Goal: Information Seeking & Learning: Find specific fact

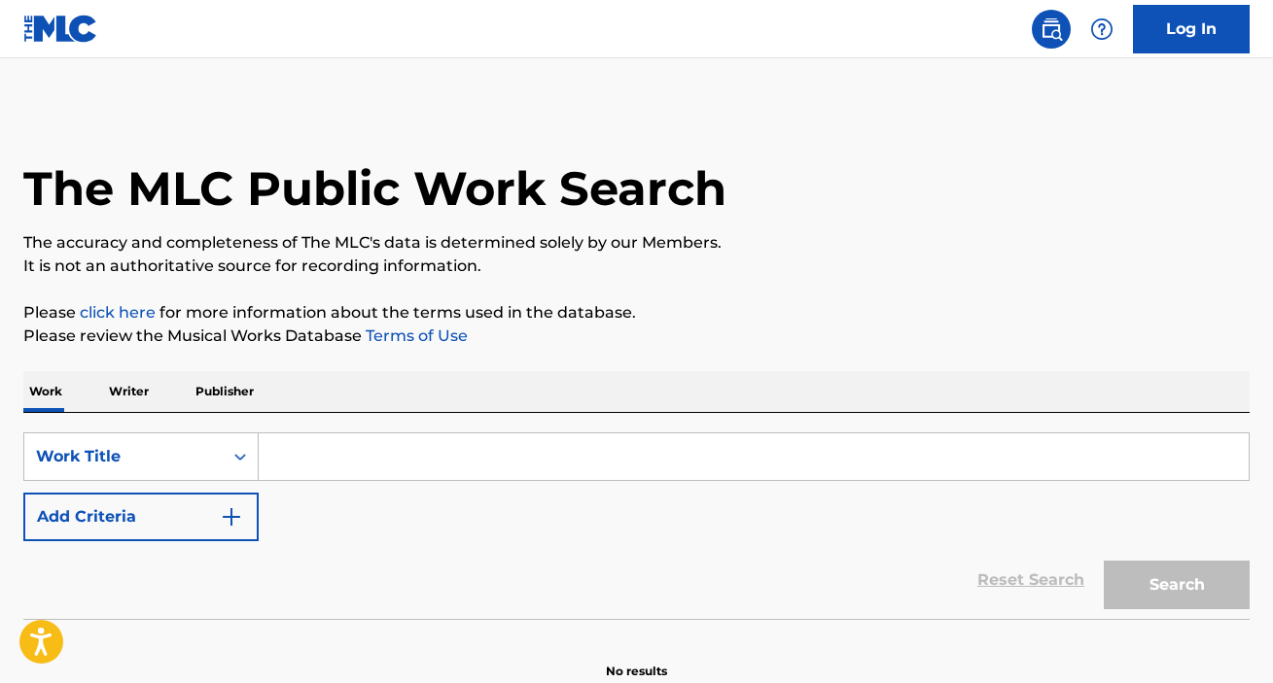
click at [345, 457] on input "Search Form" at bounding box center [754, 457] width 990 height 47
paste input "YD4EIX"
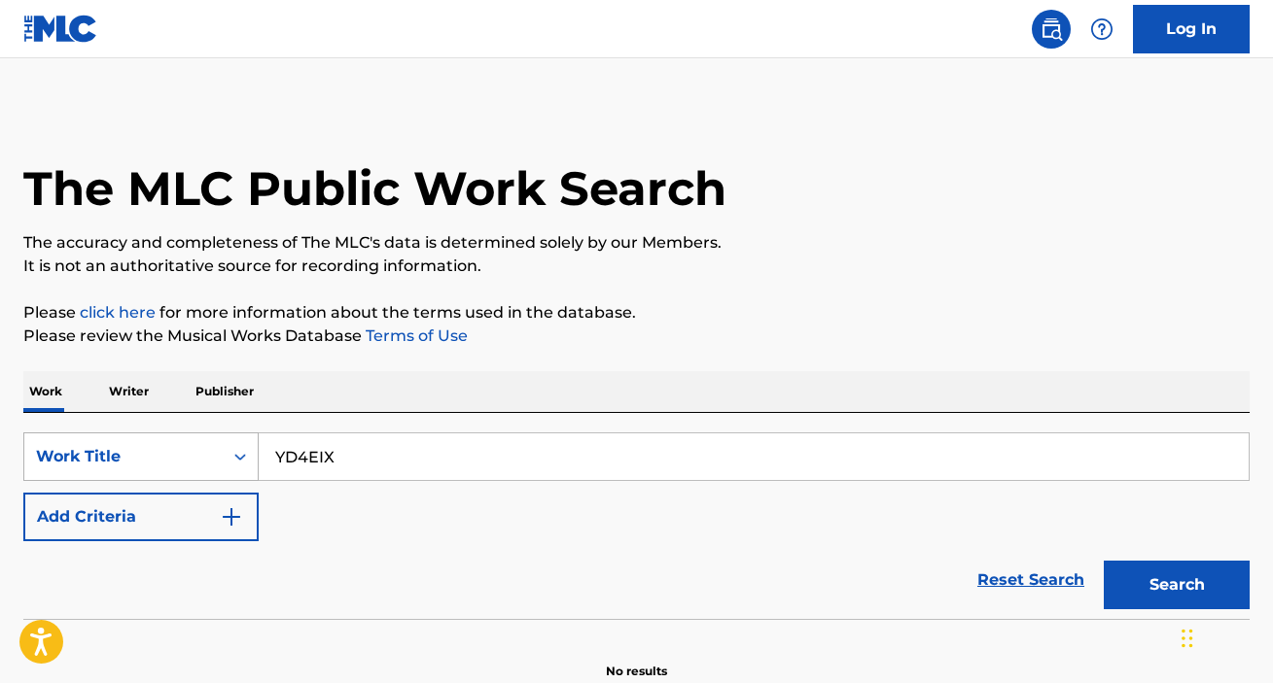
type input "YD4EIX"
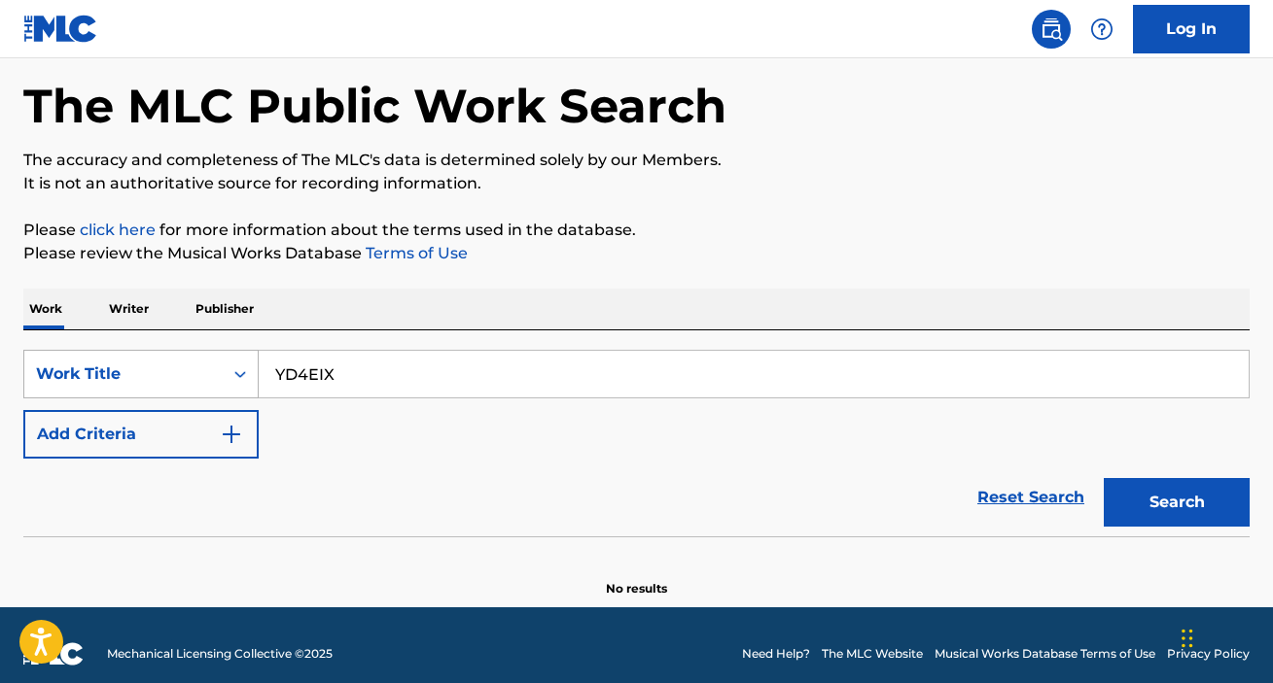
click at [240, 399] on div "Work Title" at bounding box center [140, 374] width 235 height 49
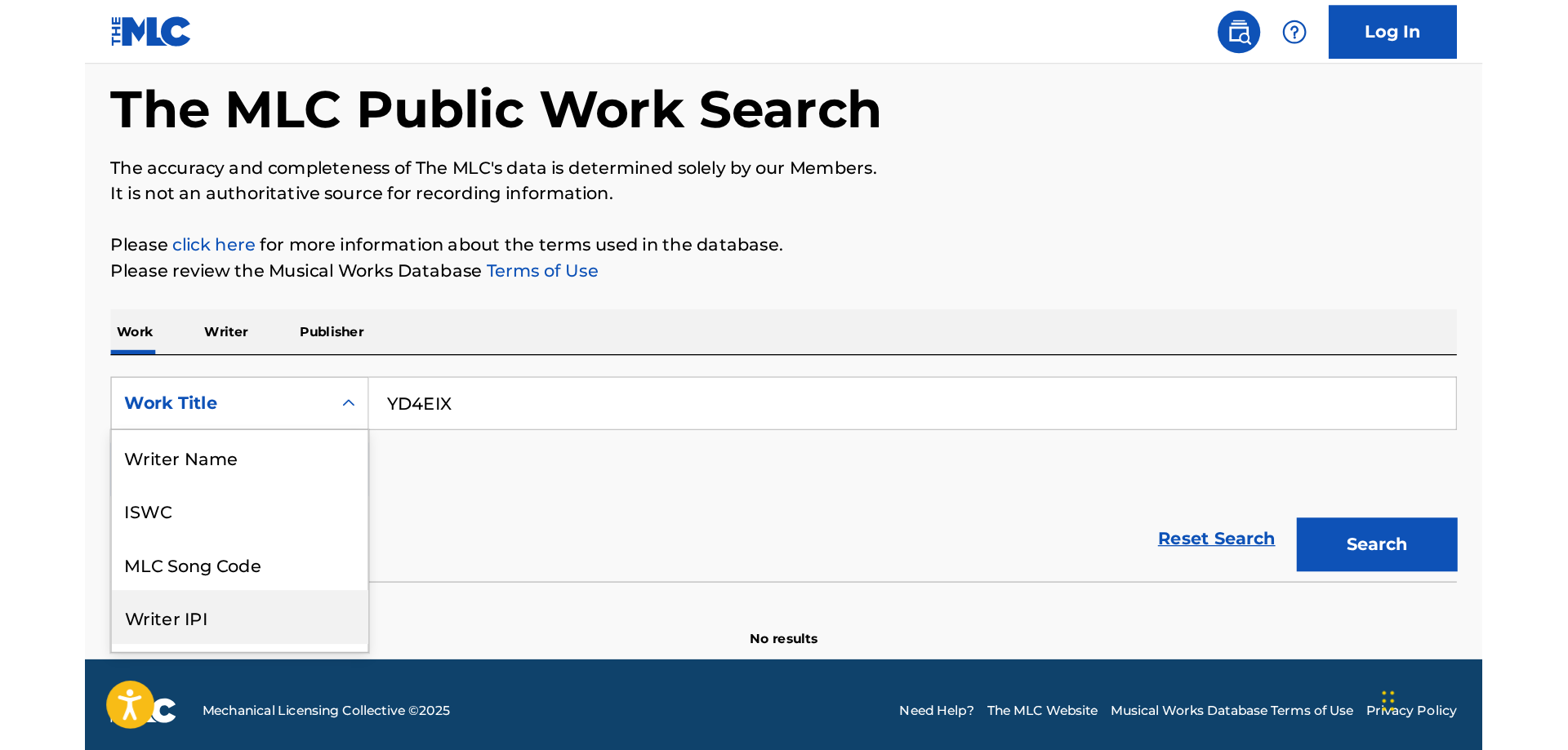
scroll to position [81, 0]
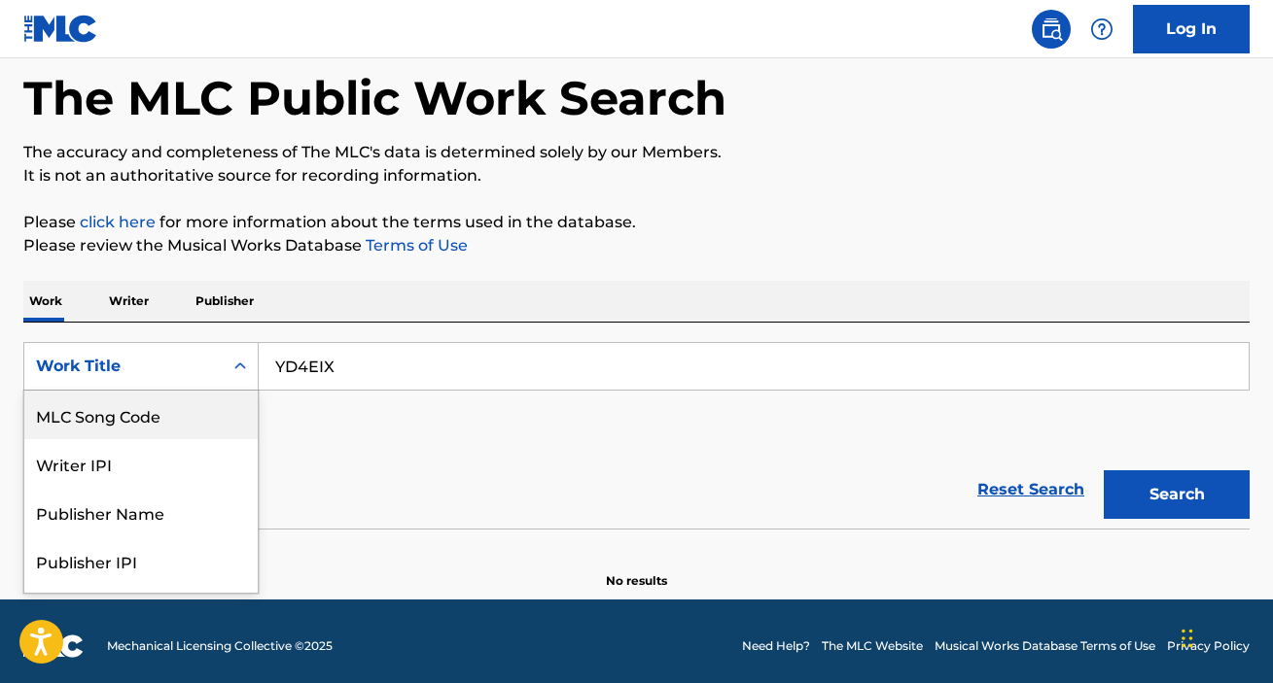
click at [157, 418] on div "MLC Song Code" at bounding box center [140, 415] width 233 height 49
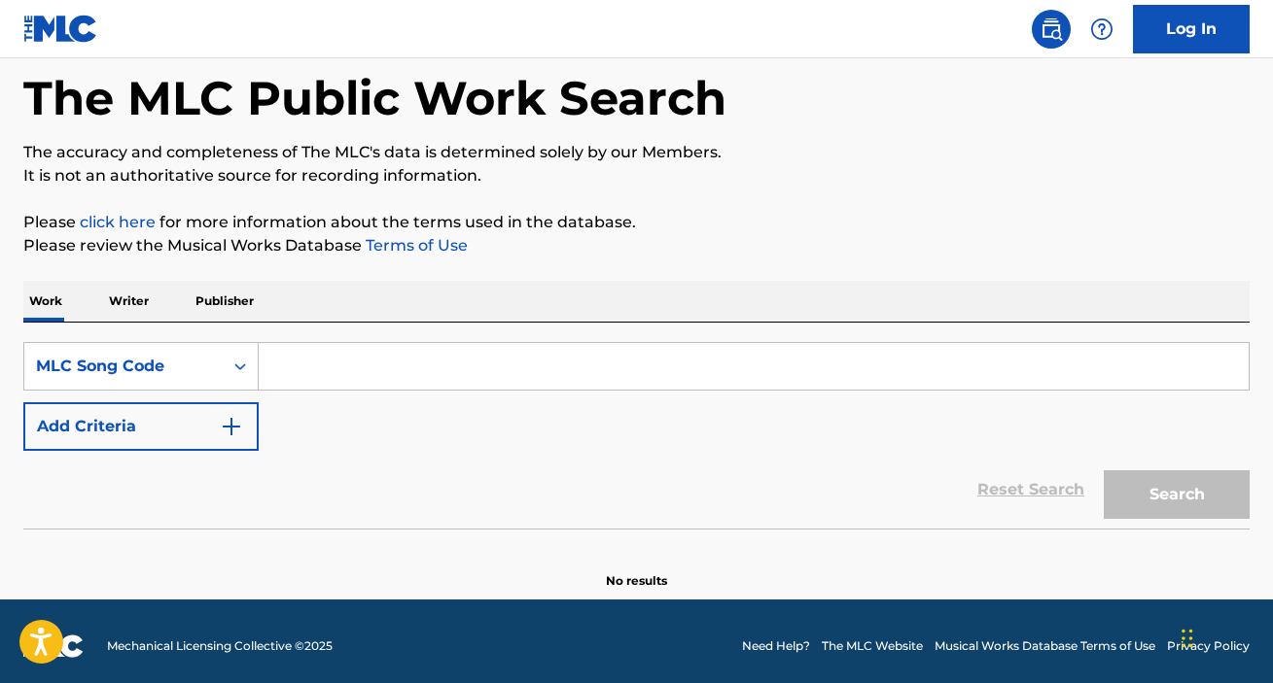
click at [331, 368] on input "Search Form" at bounding box center [754, 366] width 990 height 47
paste input "YD4EIX"
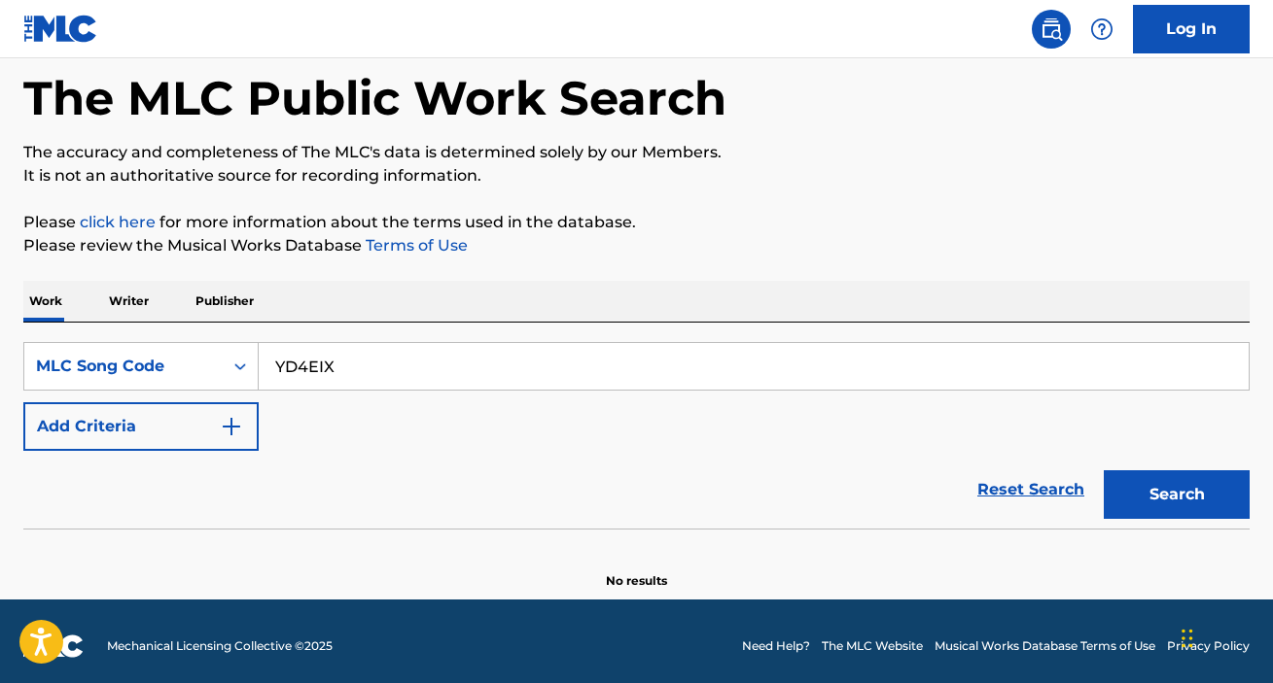
type input "YD4EIX"
click at [1183, 496] on button "Search" at bounding box center [1176, 495] width 146 height 49
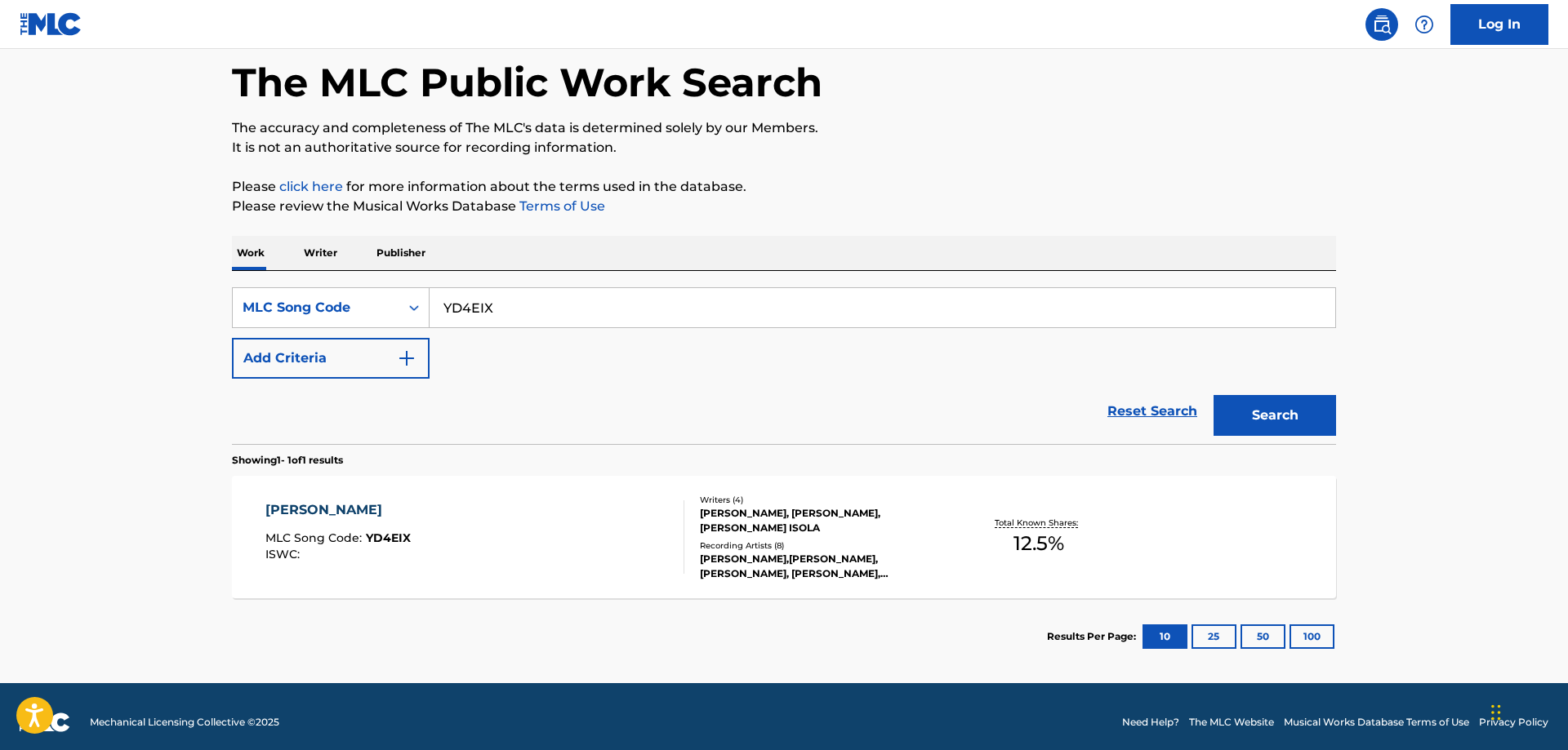
click at [280, 512] on div "[PERSON_NAME]" at bounding box center [338, 510] width 145 height 19
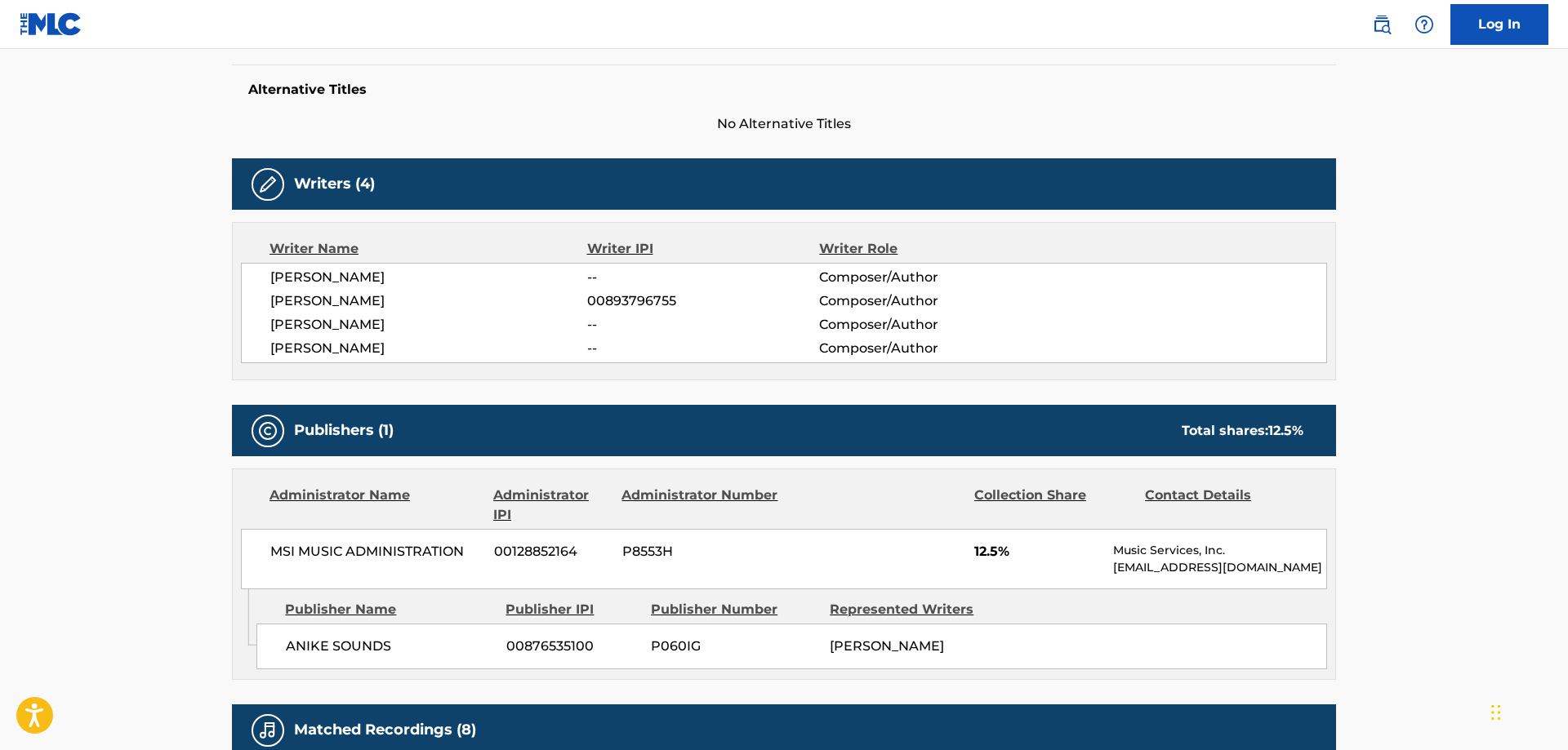
scroll to position [917, 0]
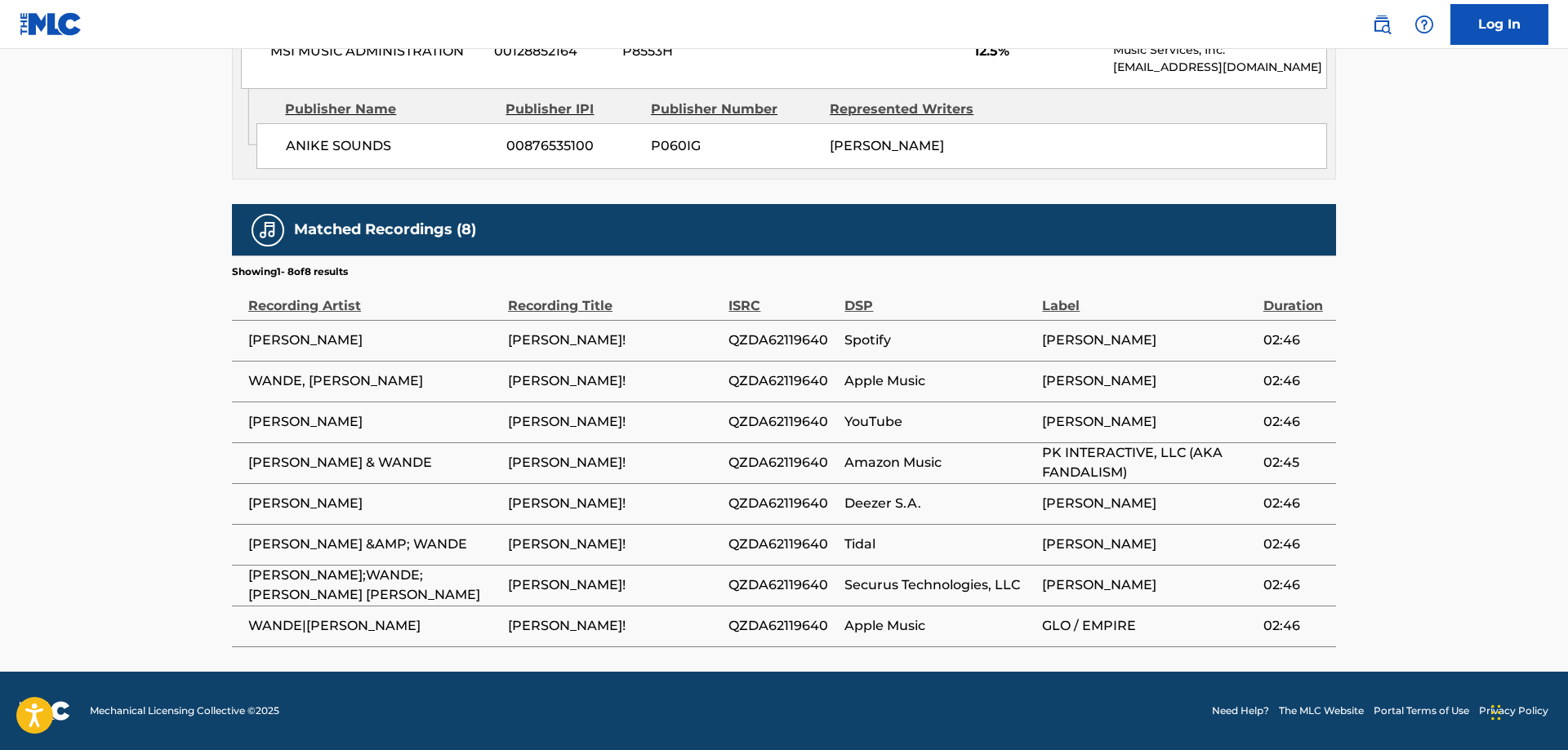
drag, startPoint x: 406, startPoint y: 340, endPoint x: 250, endPoint y: 344, distance: 156.1
click at [250, 344] on span "[PERSON_NAME]" at bounding box center [374, 340] width 251 height 19
copy span "[PERSON_NAME]"
click at [774, 340] on span "QZDA62119640" at bounding box center [782, 340] width 108 height 19
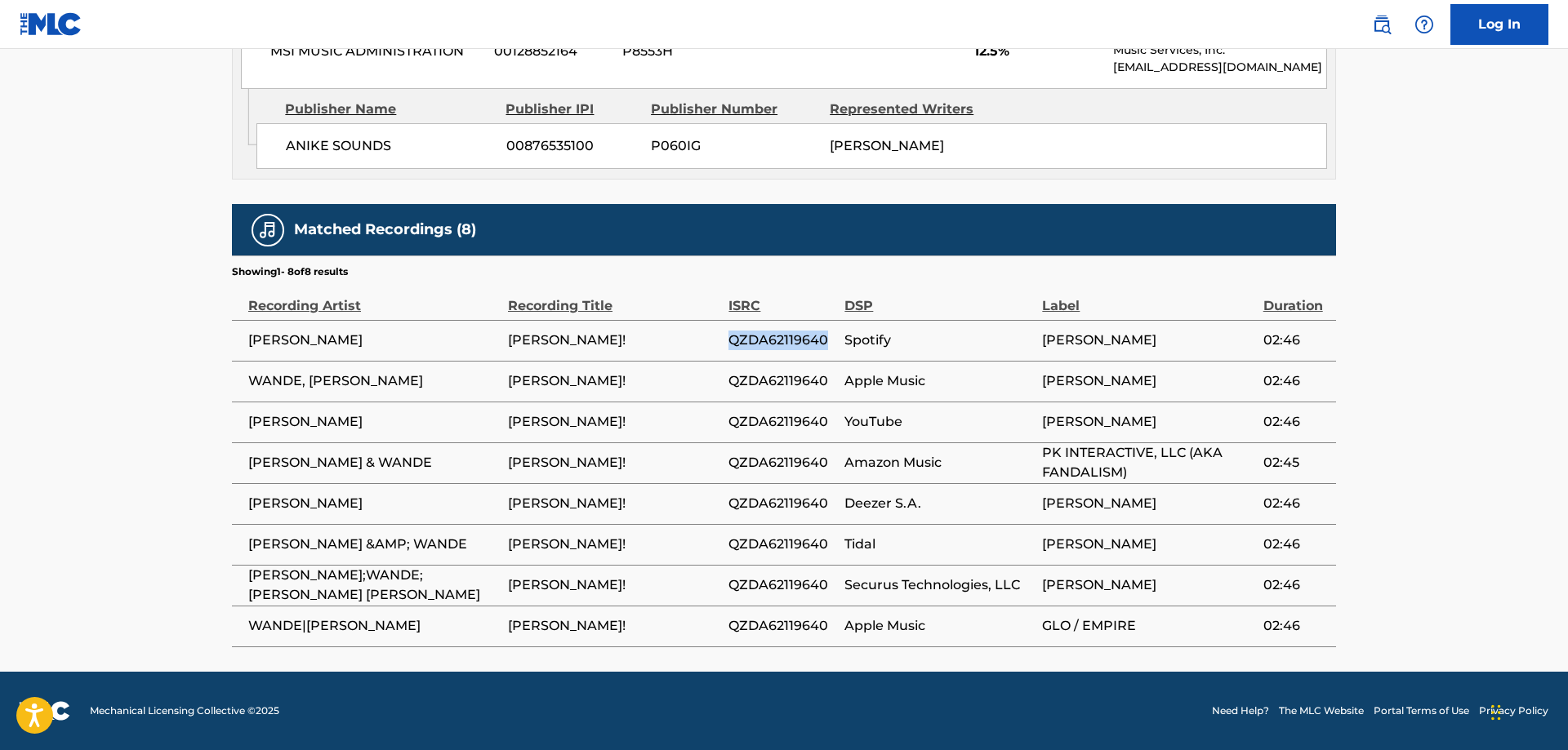
copy span "QZDA62119640"
drag, startPoint x: 416, startPoint y: 338, endPoint x: 244, endPoint y: 346, distance: 172.2
click at [244, 346] on td "[PERSON_NAME]" at bounding box center [370, 340] width 276 height 41
copy span "[PERSON_NAME]"
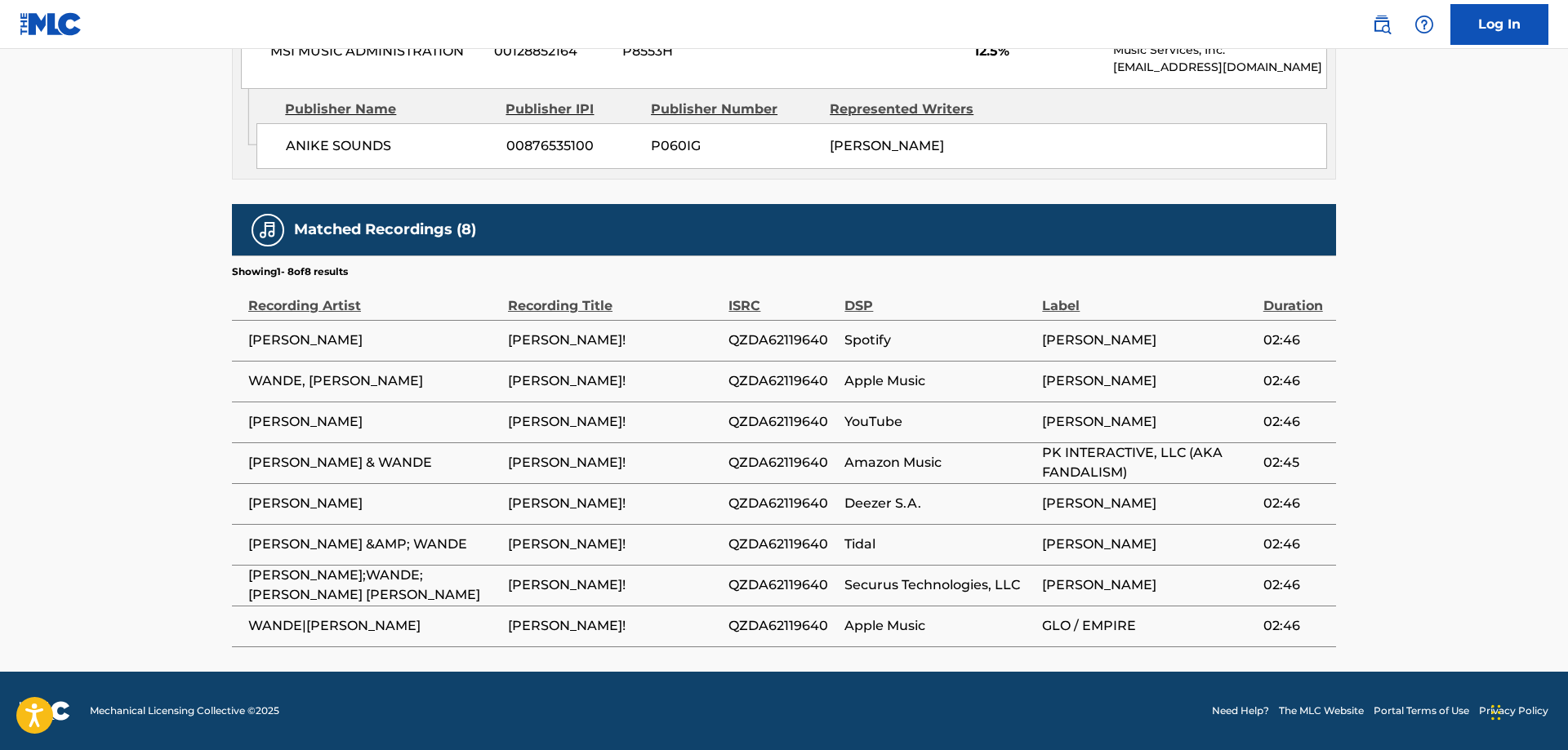
drag, startPoint x: 427, startPoint y: 460, endPoint x: 248, endPoint y: 461, distance: 179.0
click at [249, 462] on span "[PERSON_NAME] & WANDE" at bounding box center [374, 463] width 251 height 19
copy span "[PERSON_NAME] & WANDE"
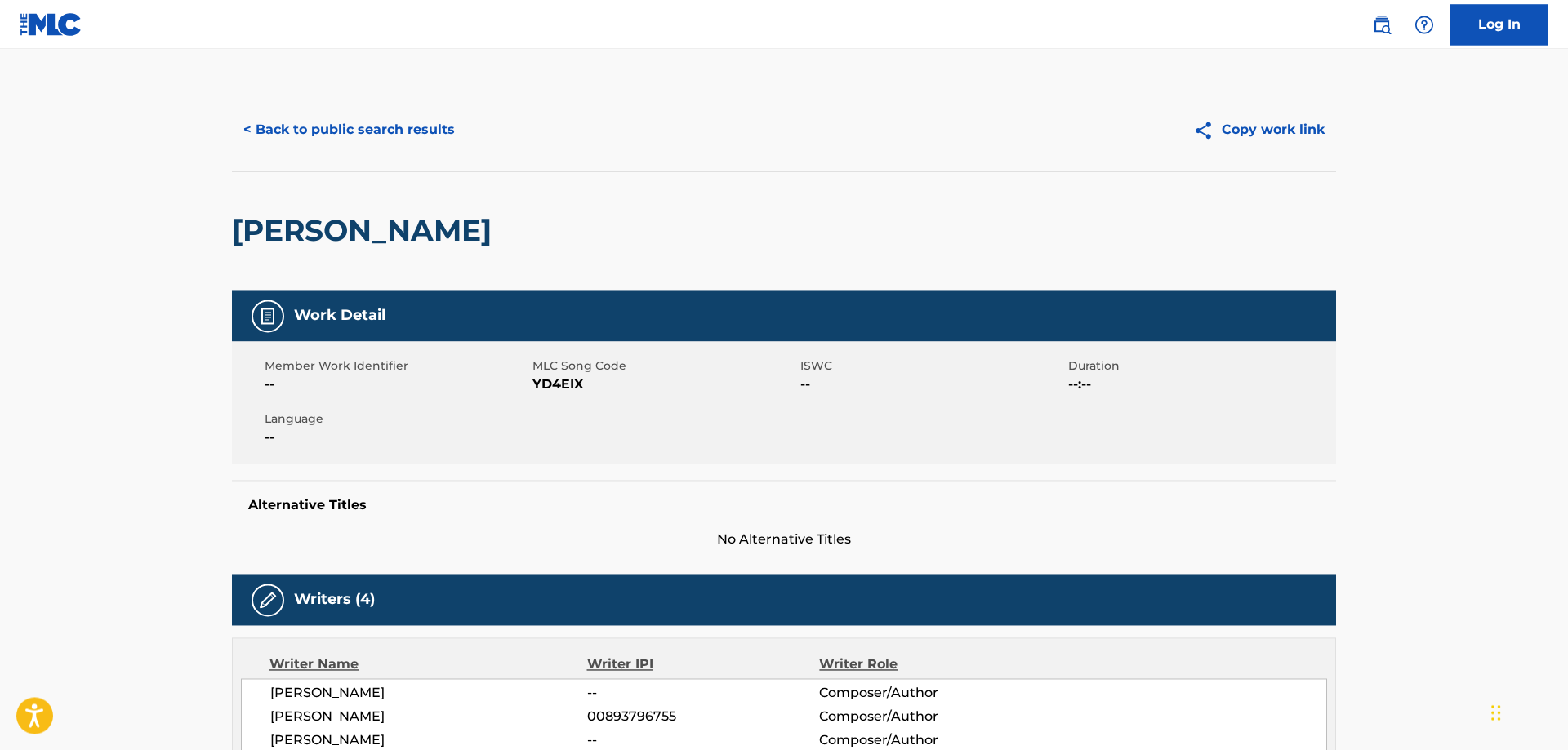
scroll to position [0, 0]
click at [373, 126] on button "< Back to public search results" at bounding box center [349, 130] width 234 height 41
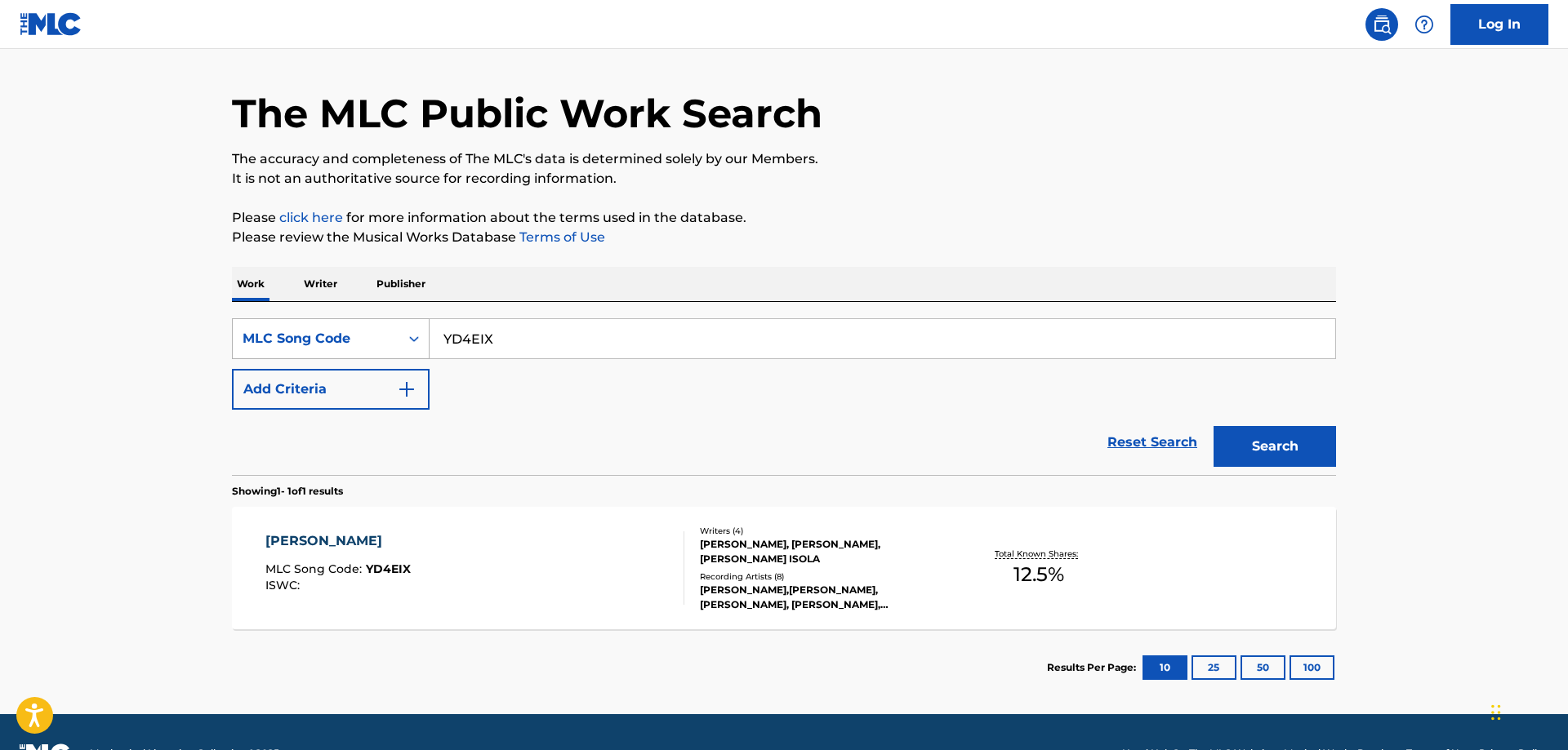
drag, startPoint x: 540, startPoint y: 338, endPoint x: 336, endPoint y: 328, distance: 204.2
click at [429, 329] on input "YD4EIX" at bounding box center [882, 338] width 905 height 39
paste input "OD3M43"
type input "OD3M43"
click at [1068, 449] on button "Search" at bounding box center [1275, 446] width 123 height 41
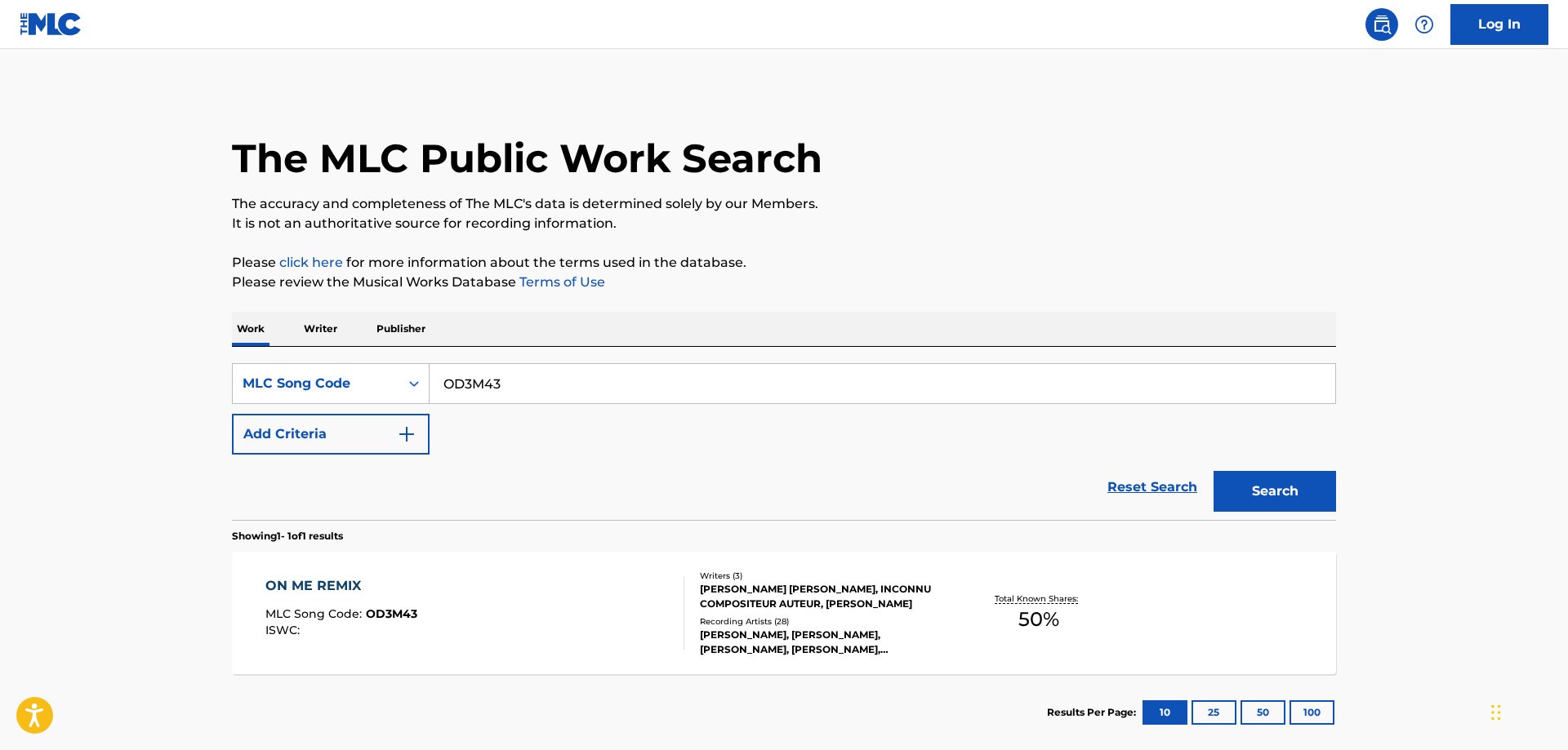
scroll to position [87, 0]
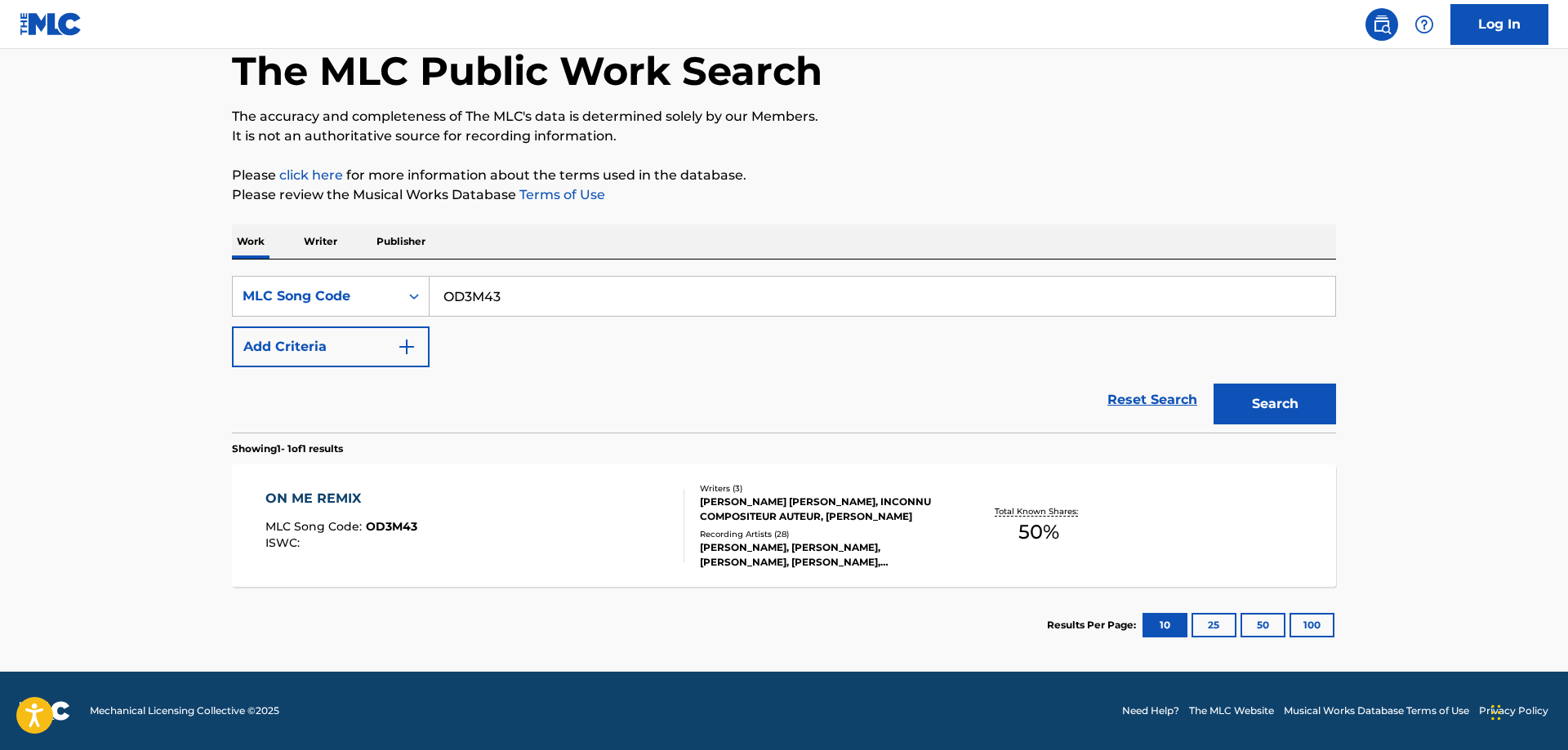
click at [338, 498] on div "ON ME REMIX" at bounding box center [341, 498] width 152 height 19
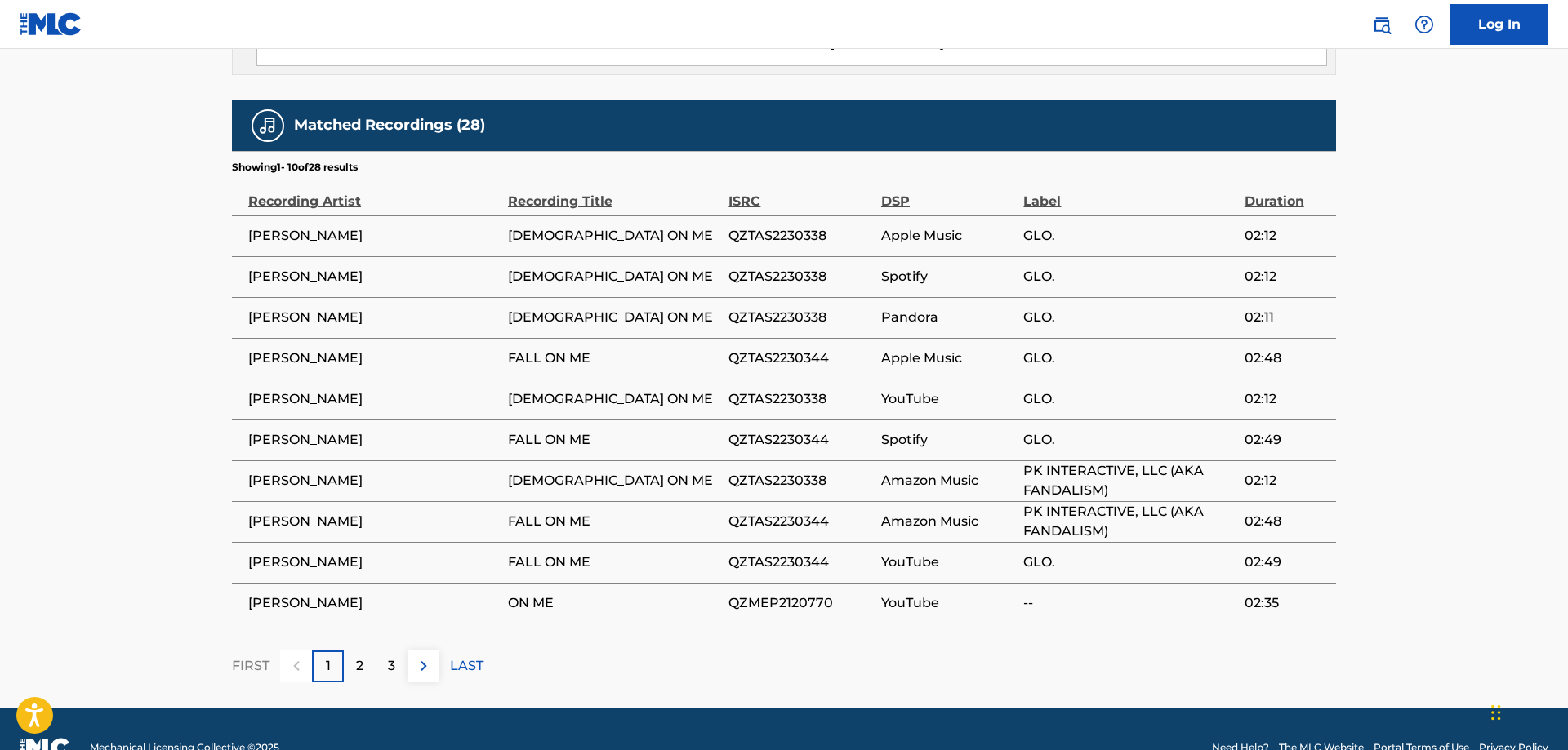
scroll to position [991, 0]
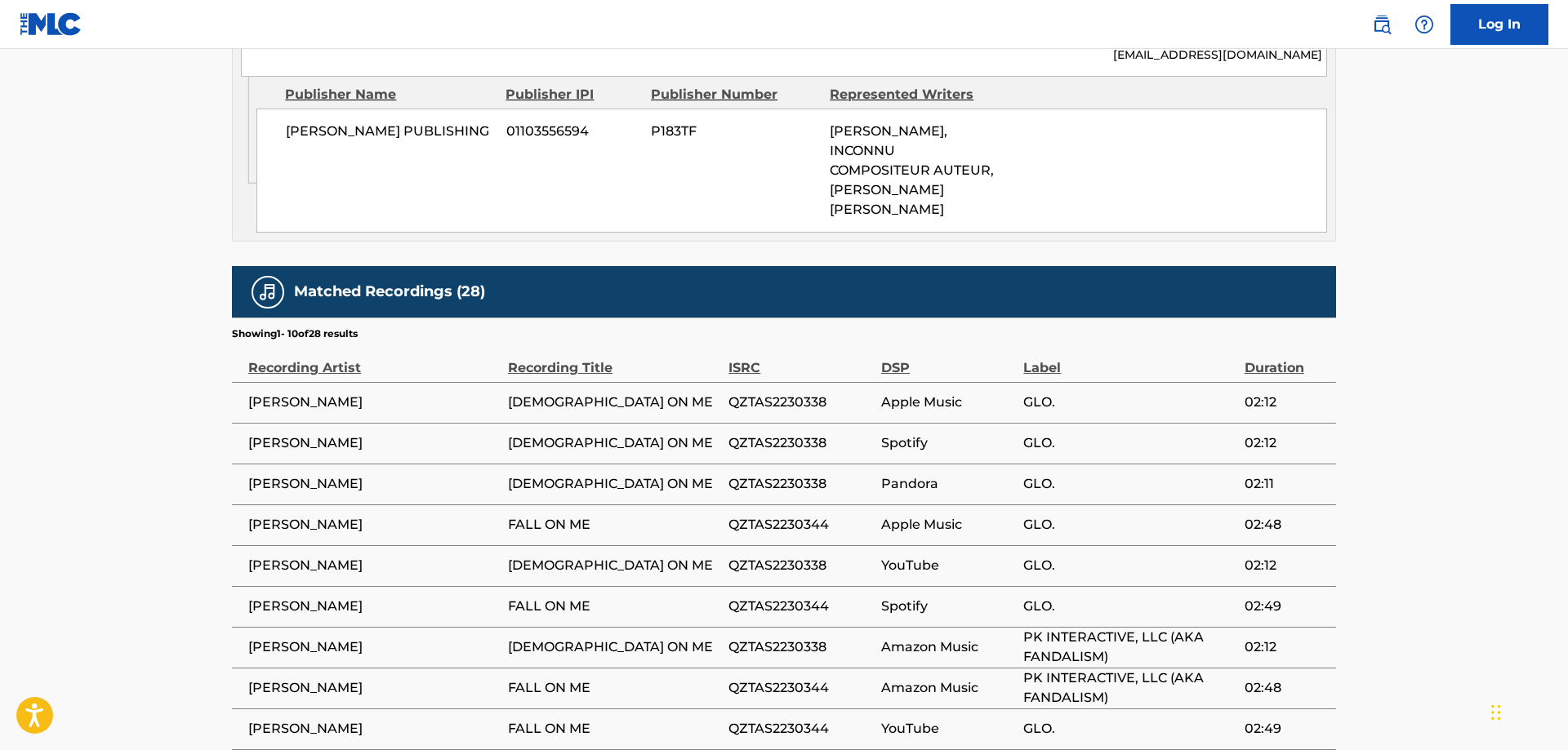
click at [772, 393] on span "QZTAS2230338" at bounding box center [800, 402] width 144 height 19
copy span "QZTAS2230338"
click at [793, 515] on span "QZTAS2230344" at bounding box center [800, 524] width 144 height 19
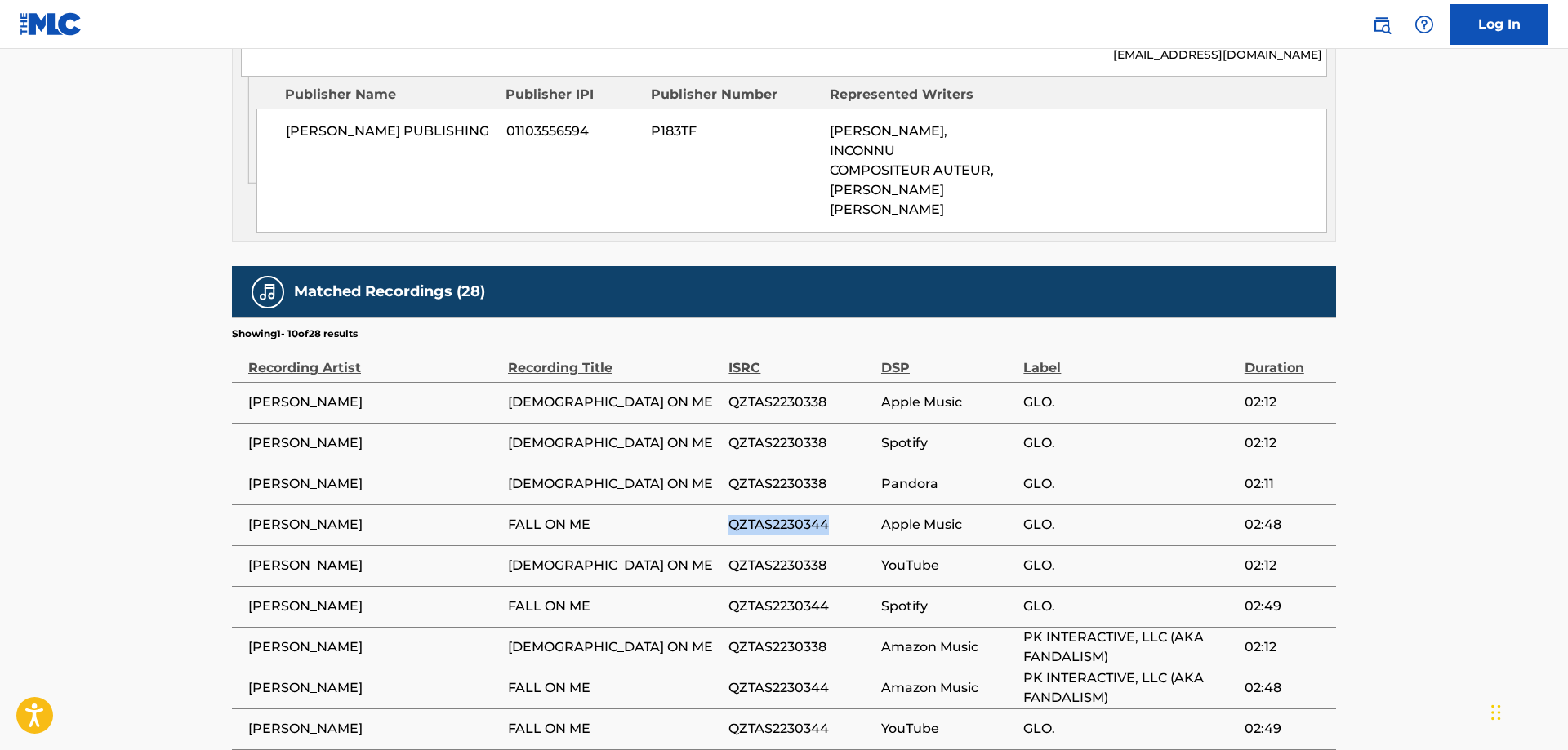
copy span "QZTAS2230344"
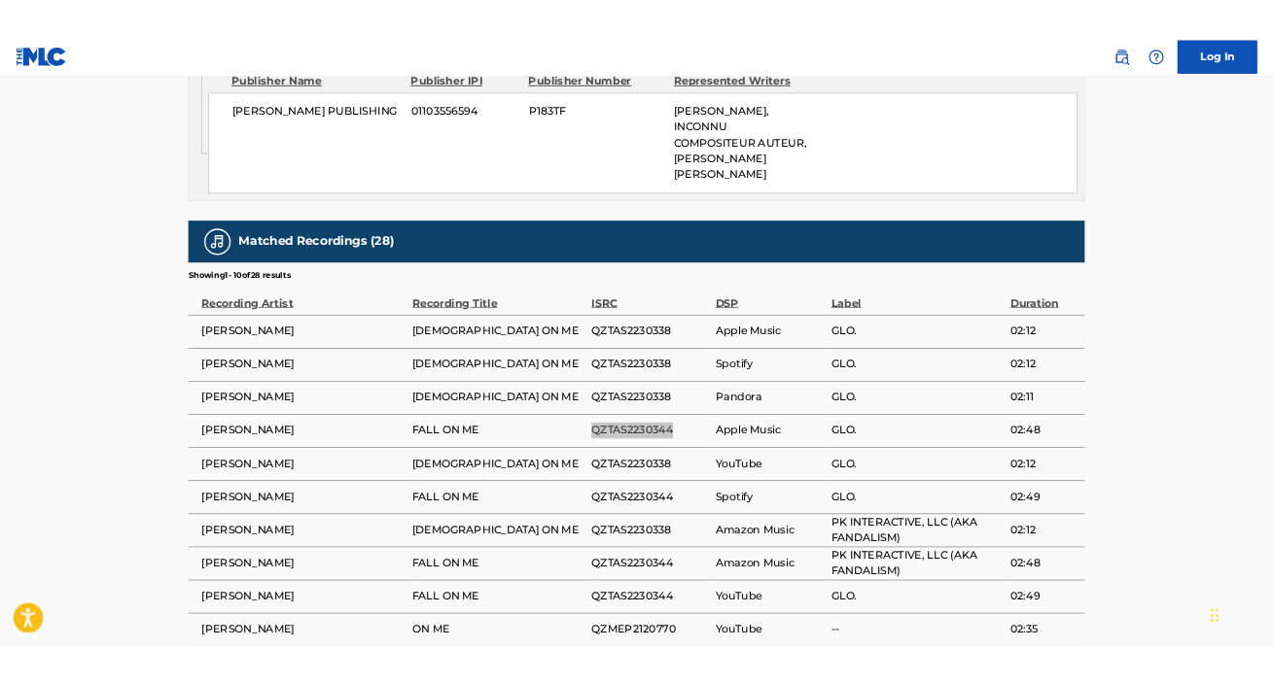
scroll to position [1279, 0]
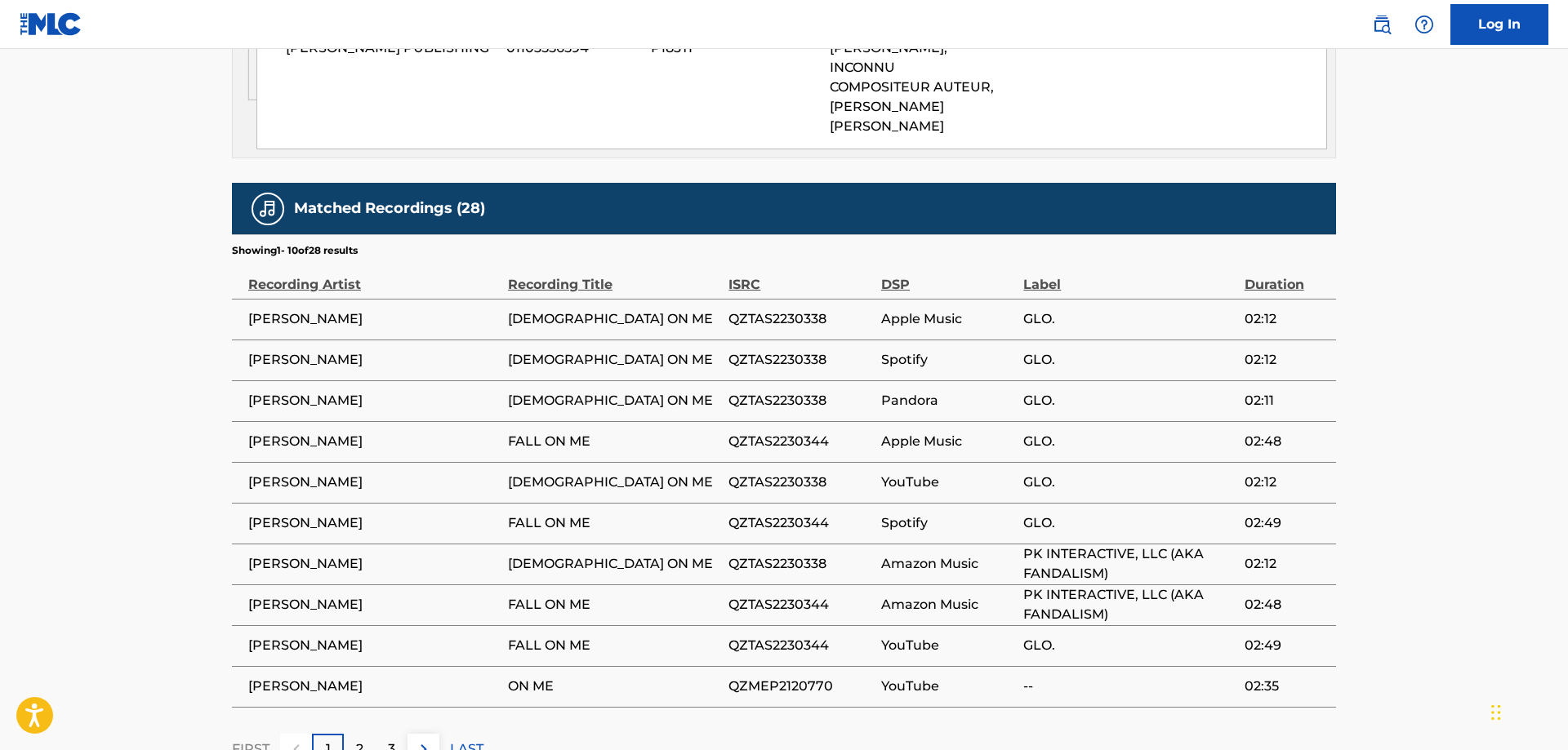
click at [794, 573] on span "QZMEP2120770" at bounding box center [800, 686] width 144 height 19
copy span "QZMEP2120770"
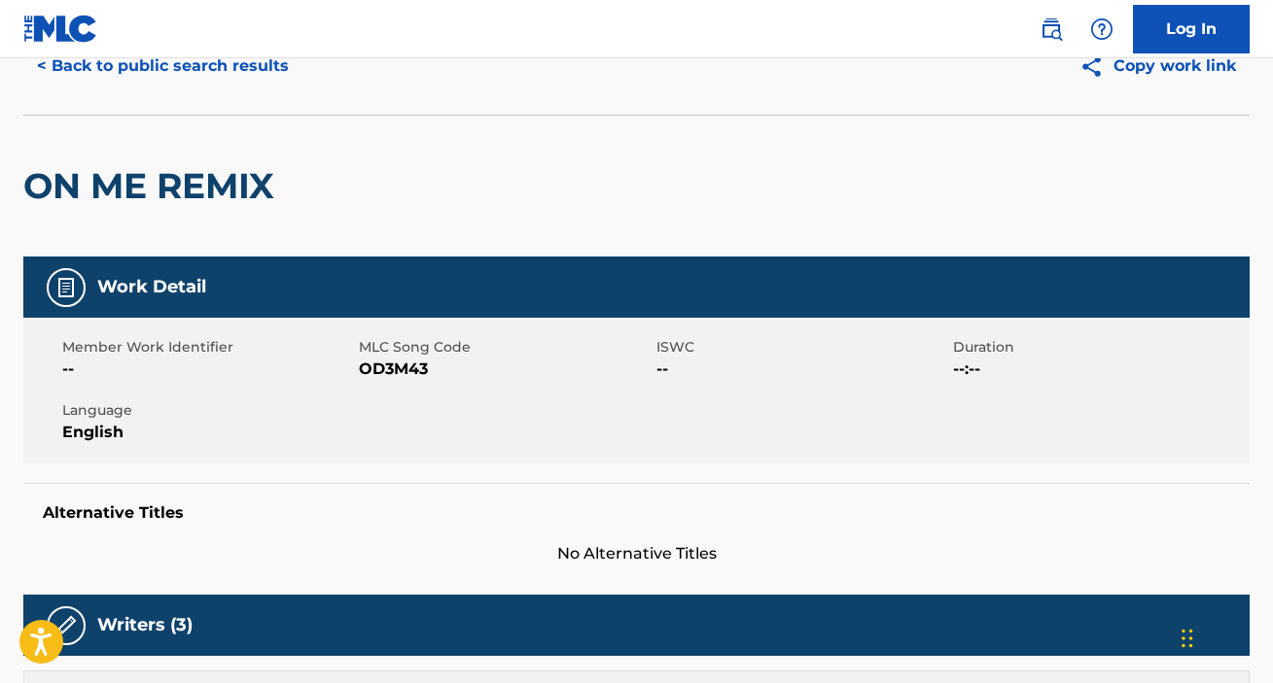
scroll to position [0, 0]
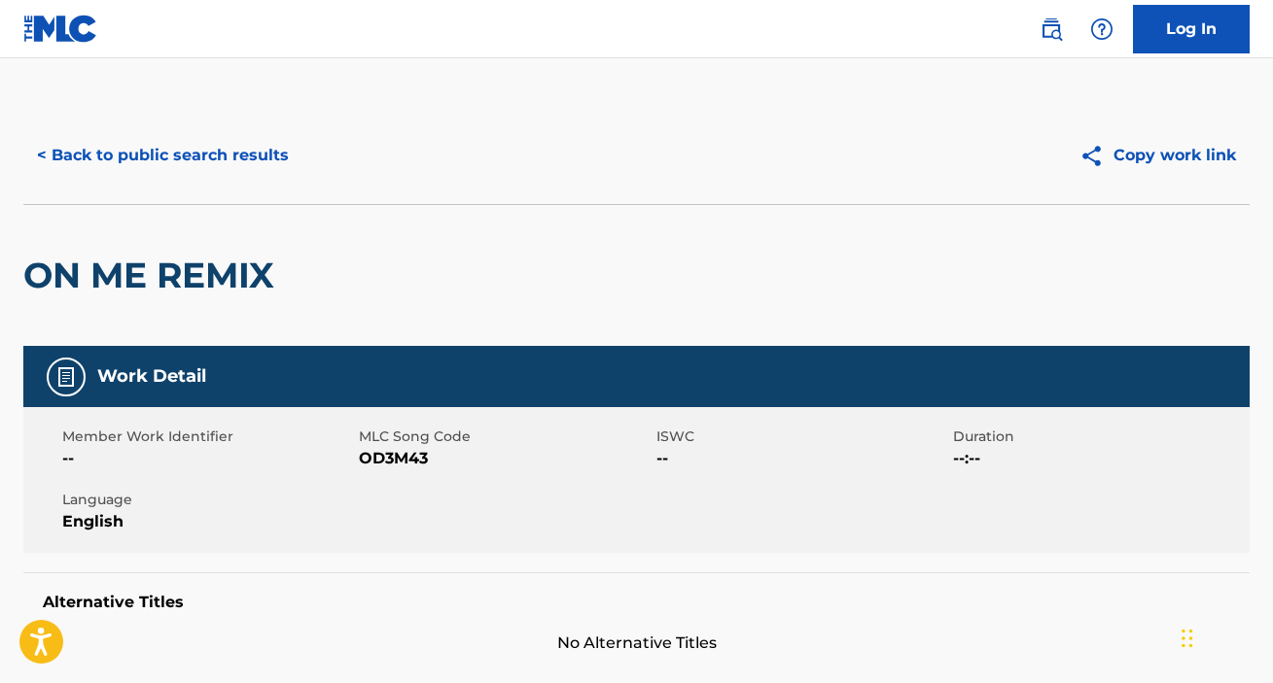
click at [238, 146] on button "< Back to public search results" at bounding box center [162, 155] width 279 height 49
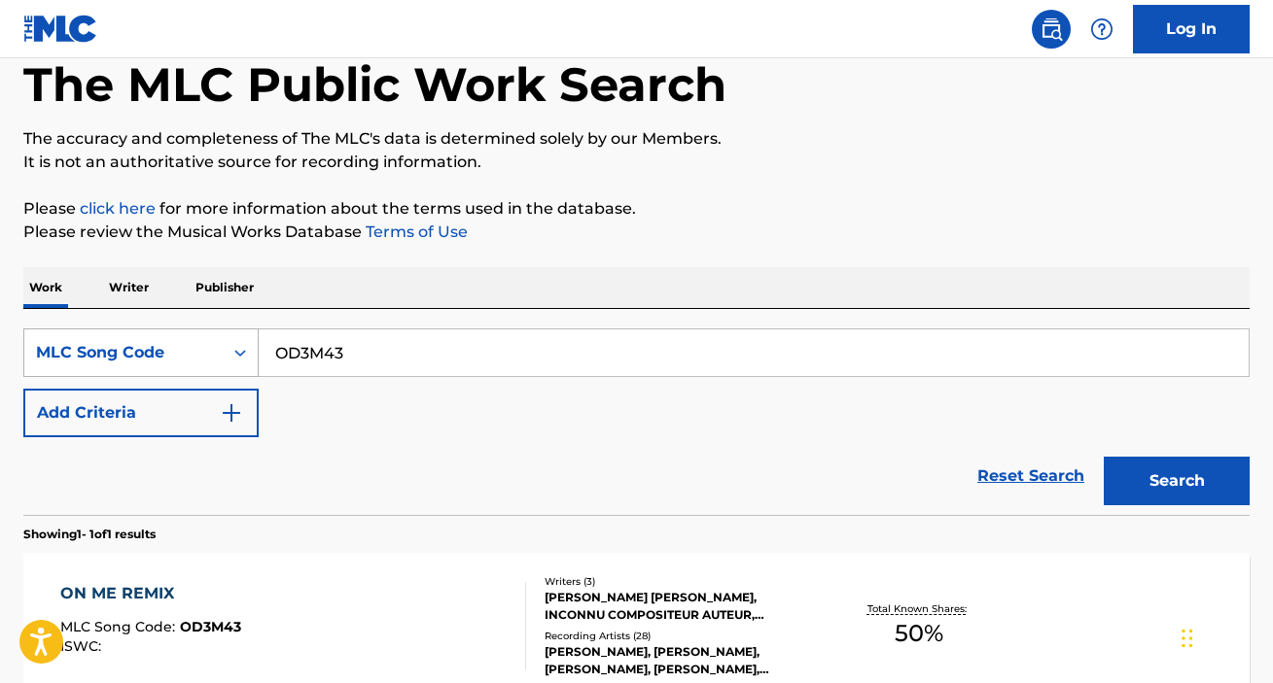
drag, startPoint x: 365, startPoint y: 361, endPoint x: 221, endPoint y: 349, distance: 144.3
click at [259, 352] on input "OD3M43" at bounding box center [754, 353] width 990 height 47
paste input "GB58WL"
type input "GB58WL"
click at [1166, 487] on button "Search" at bounding box center [1176, 481] width 146 height 49
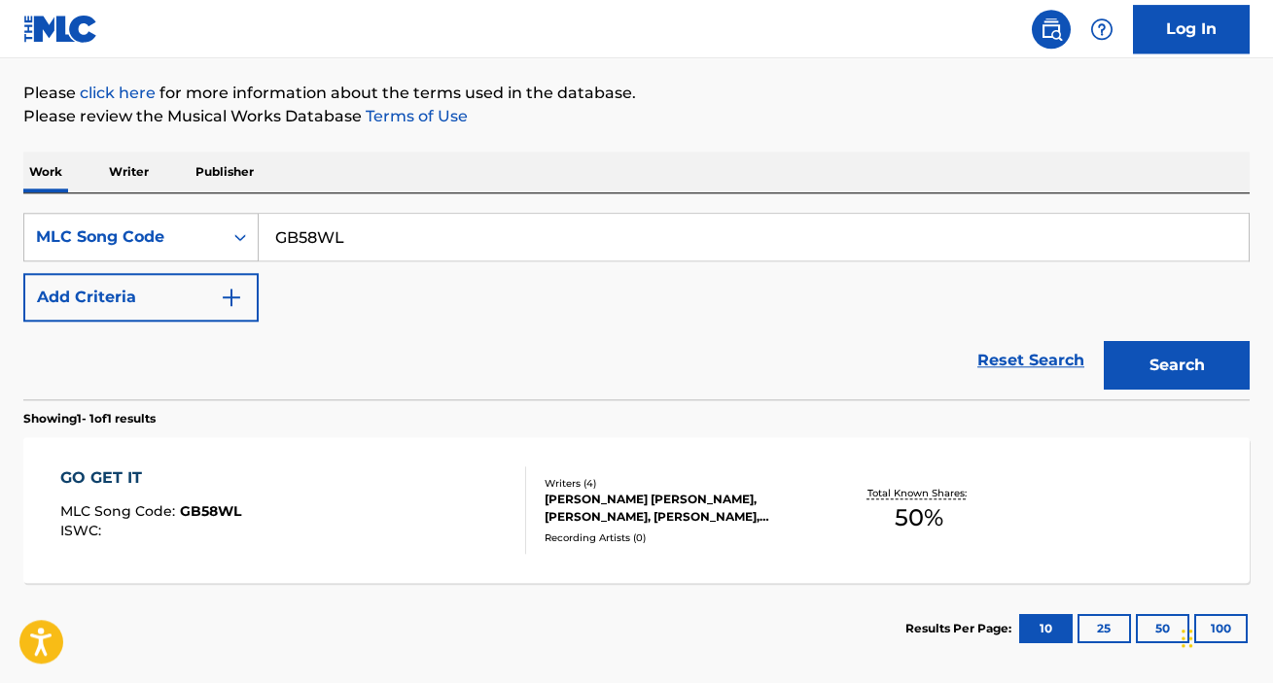
scroll to position [314, 0]
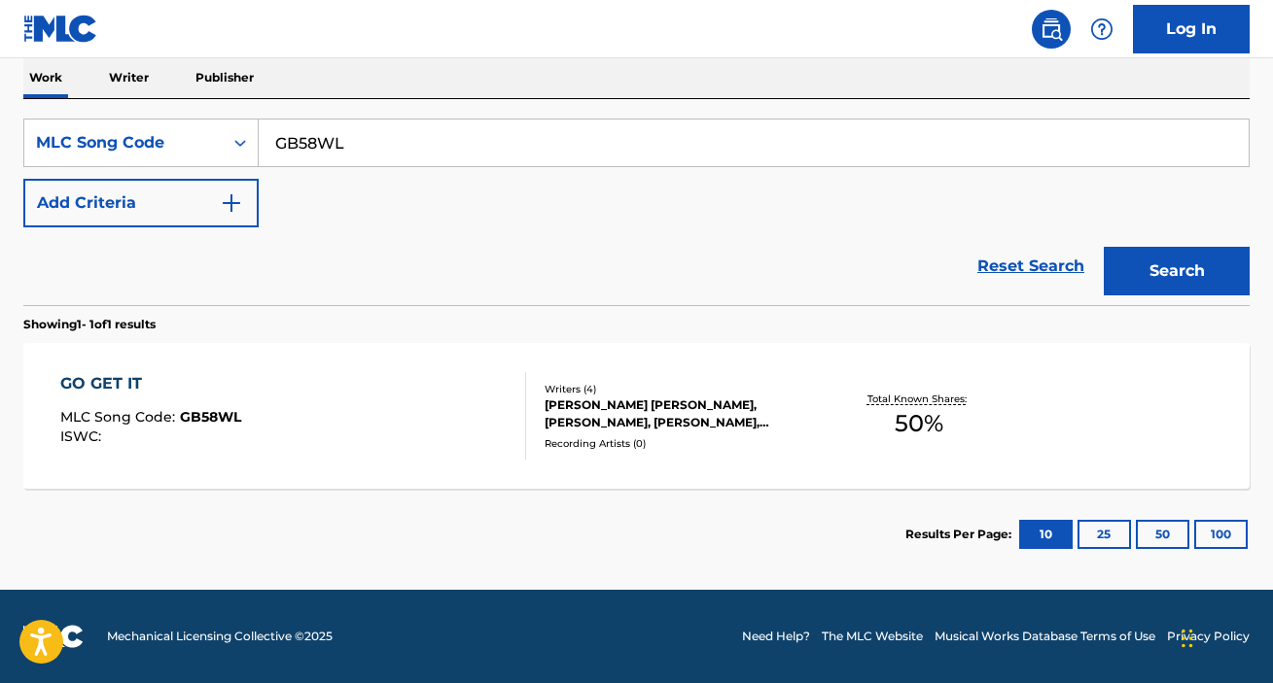
click at [124, 379] on div "GO GET IT" at bounding box center [150, 383] width 181 height 23
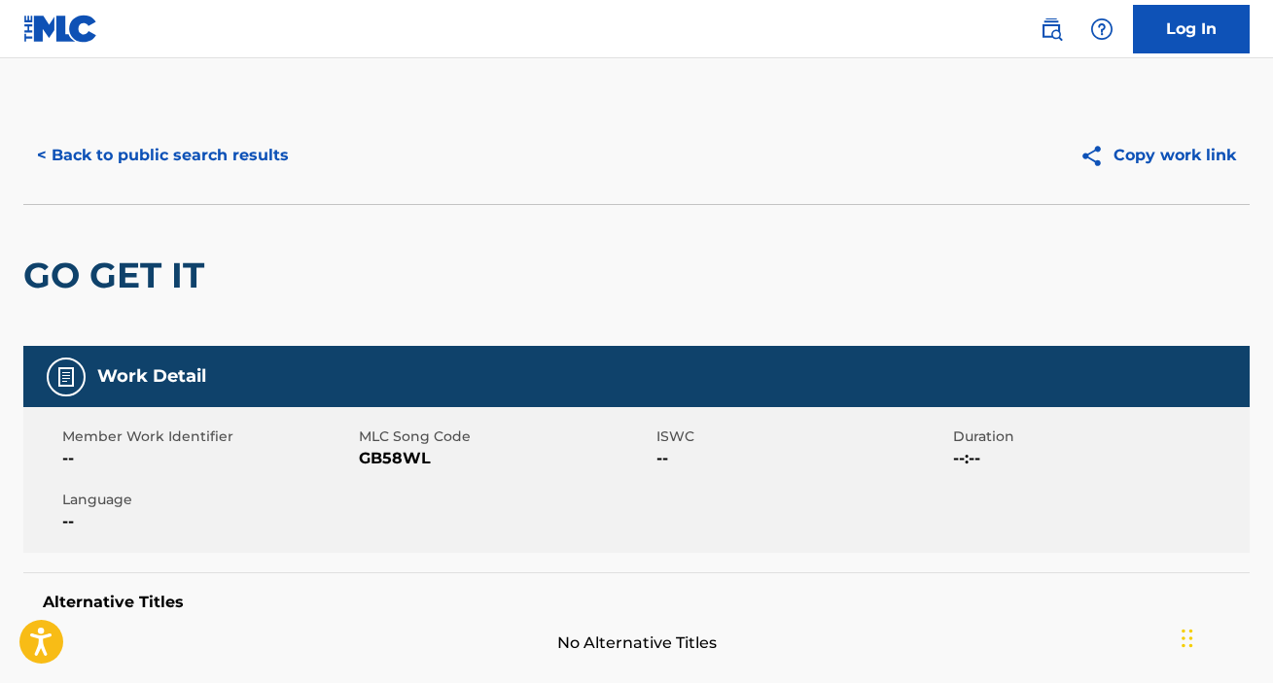
click at [404, 462] on span "GB58WL" at bounding box center [505, 458] width 292 height 23
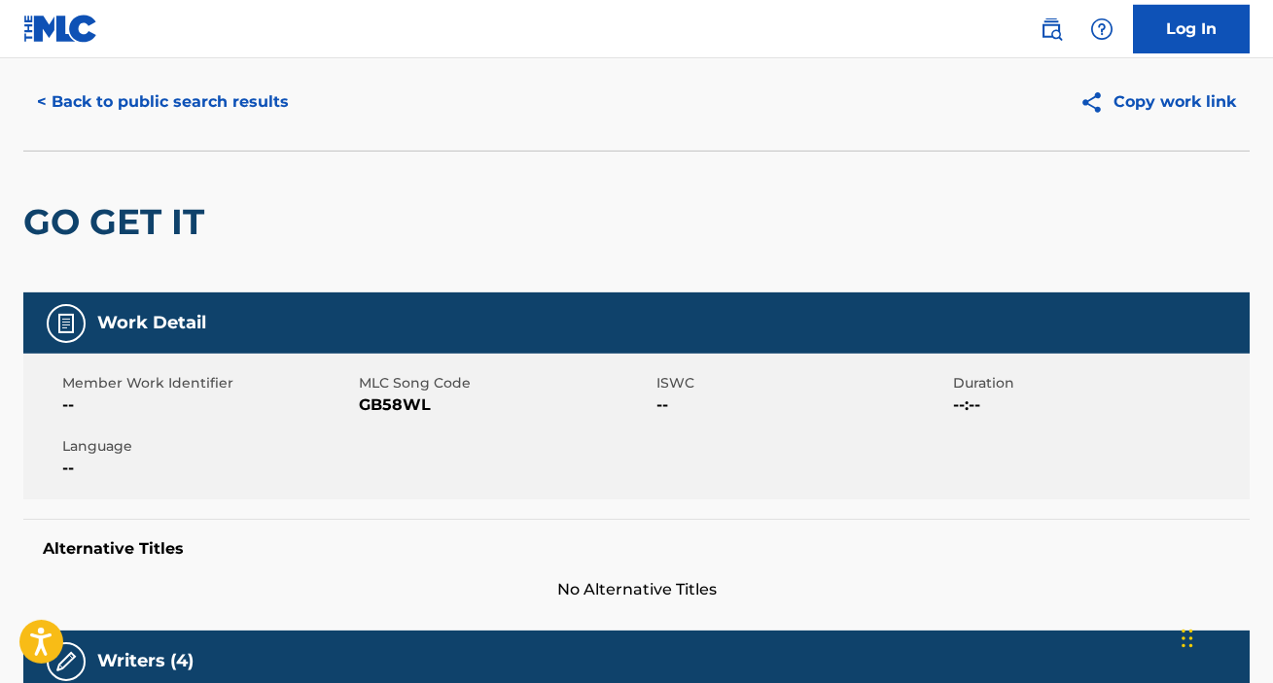
scroll to position [7, 0]
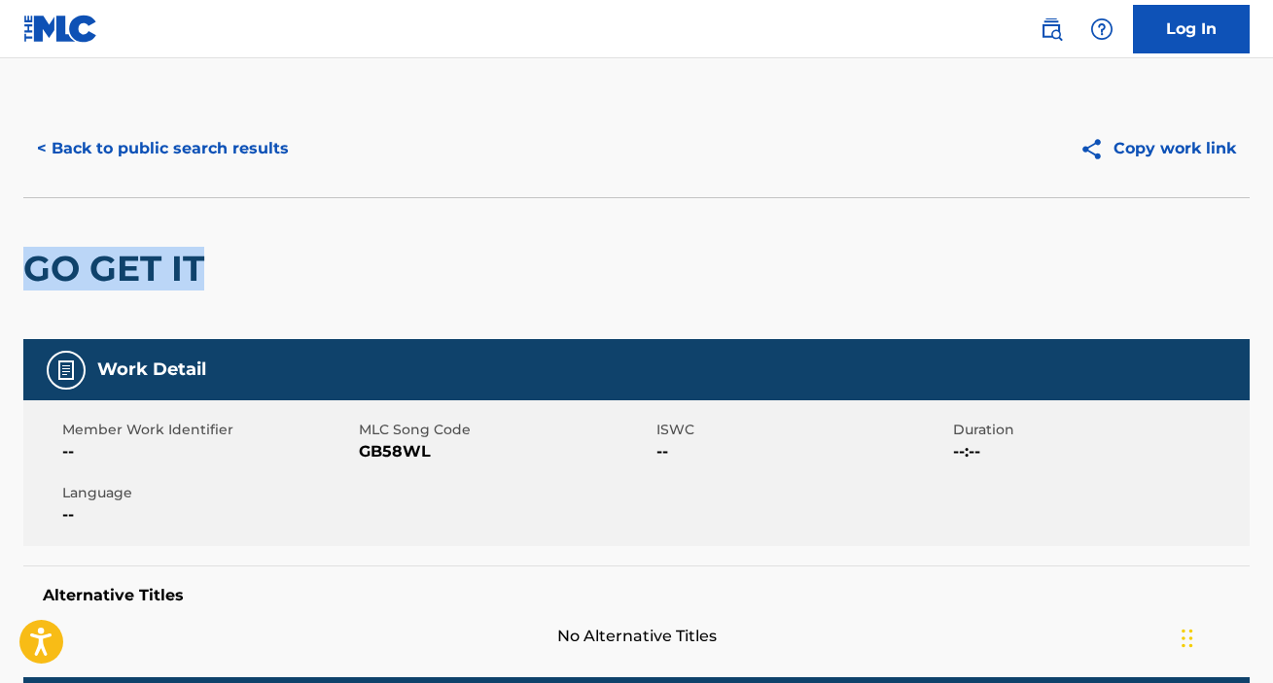
drag, startPoint x: 236, startPoint y: 272, endPoint x: -1, endPoint y: 266, distance: 237.3
click at [0, 266] on html "Accessibility Screen-Reader Guide, Feedback, and Issue Reporting | New window C…" at bounding box center [636, 334] width 1273 height 683
copy h2 "GO GET IT"
click at [1244, 475] on div "Member Work Identifier -- MLC Song Code GB58WL ISWC -- Duration --:-- Language …" at bounding box center [636, 474] width 1226 height 146
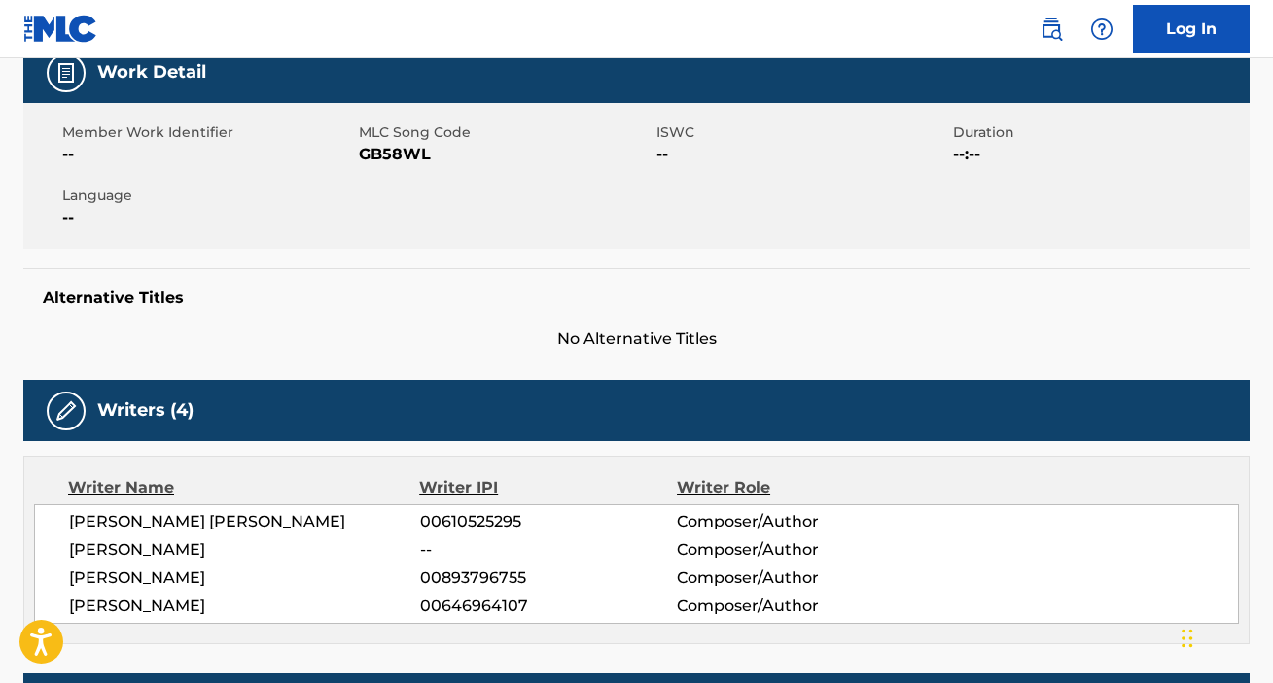
scroll to position [0, 0]
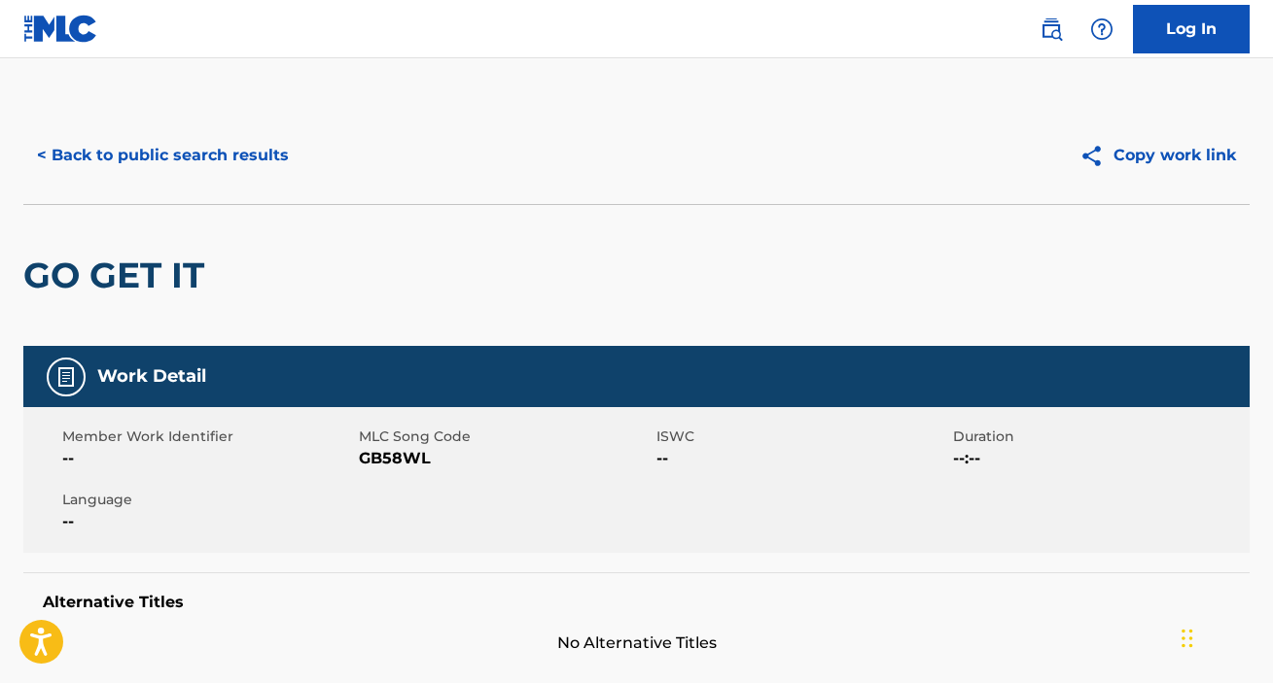
click at [174, 157] on button "< Back to public search results" at bounding box center [162, 155] width 279 height 49
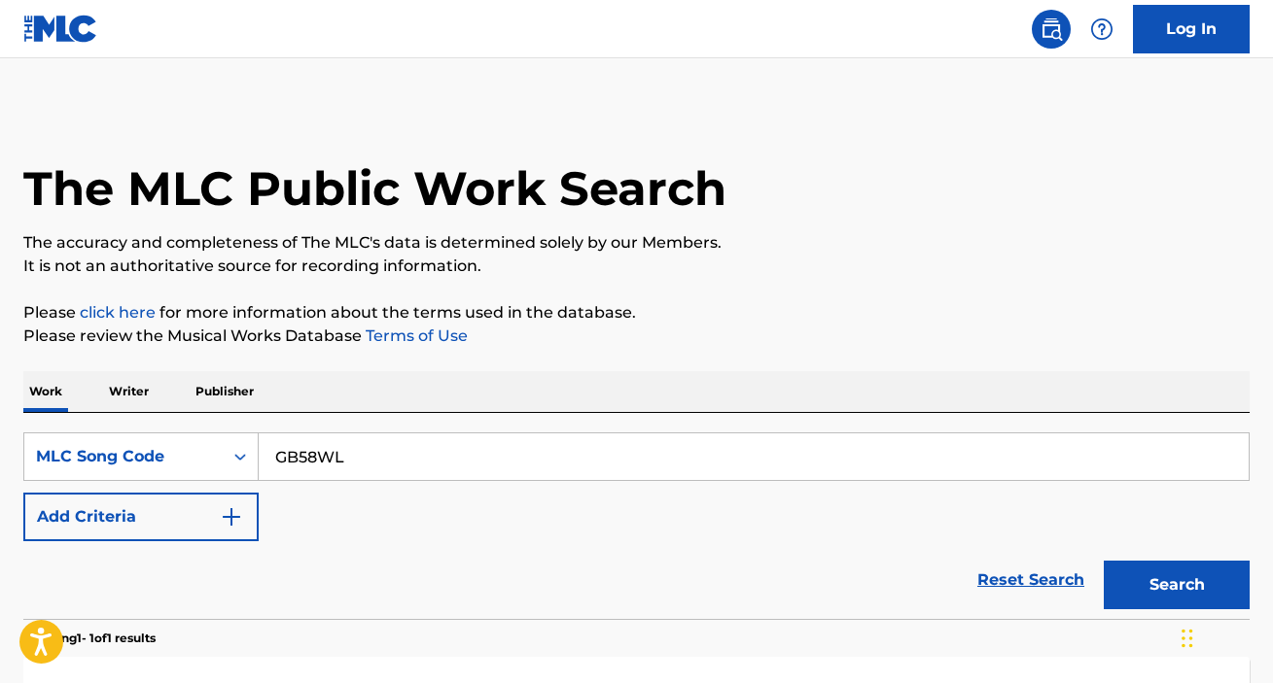
scroll to position [263, 0]
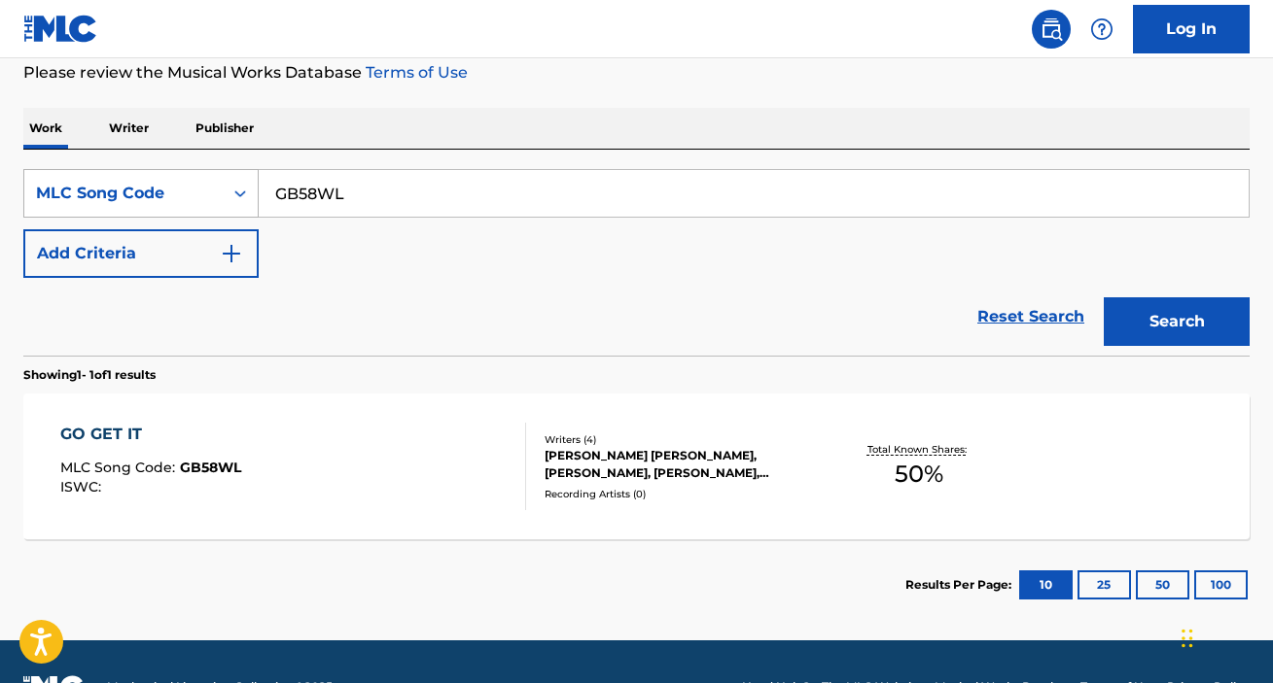
click at [233, 191] on icon "Search Form" at bounding box center [239, 193] width 19 height 19
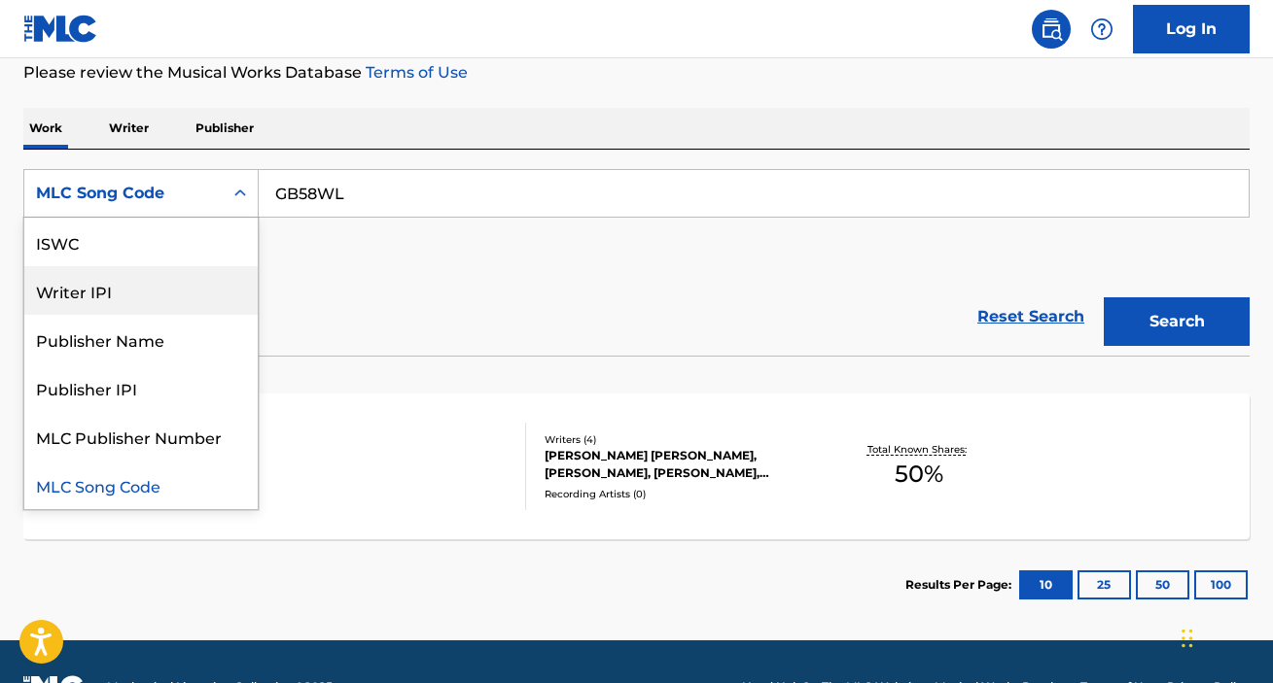
scroll to position [0, 0]
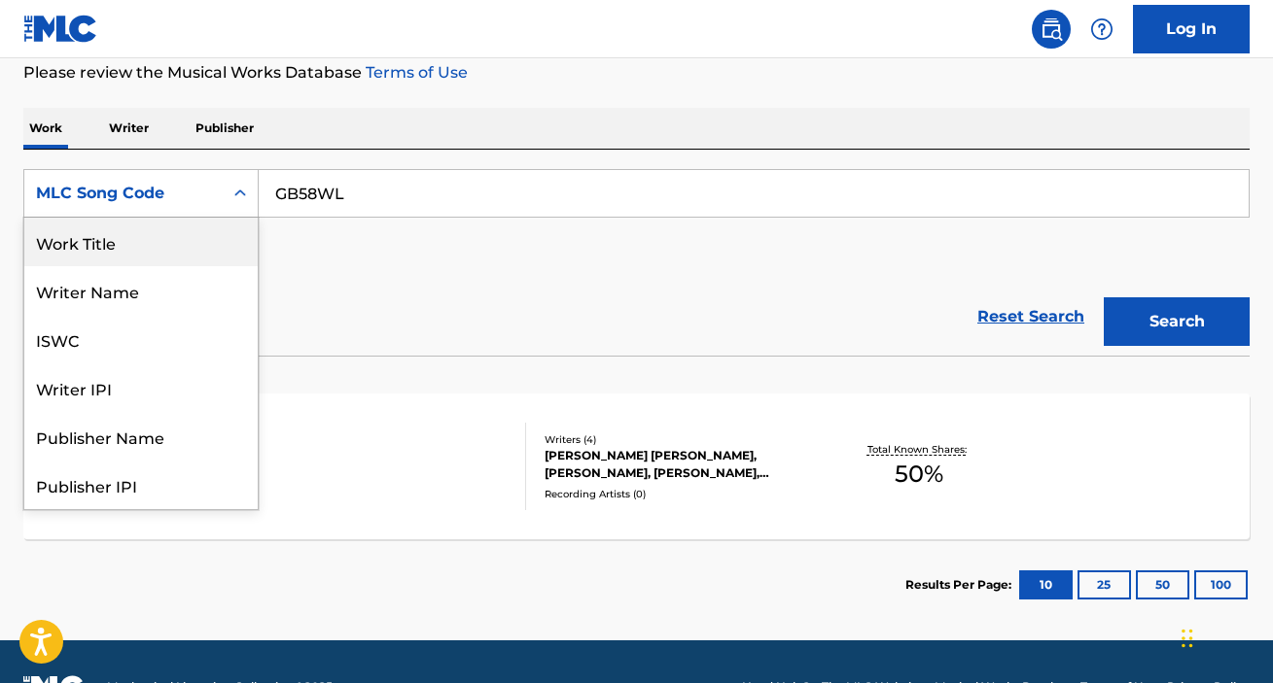
click at [144, 244] on div "Work Title" at bounding box center [140, 242] width 233 height 49
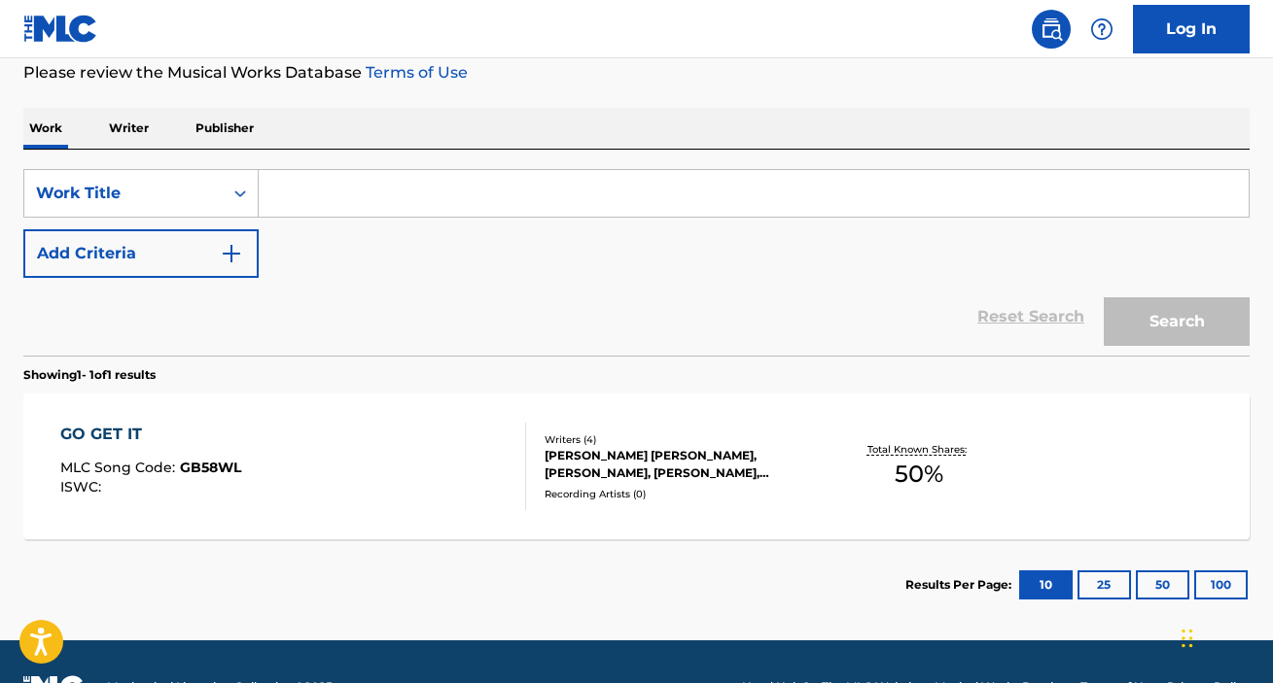
click at [376, 197] on input "Search Form" at bounding box center [754, 193] width 990 height 47
paste input "LOVE IS A WEAPON"
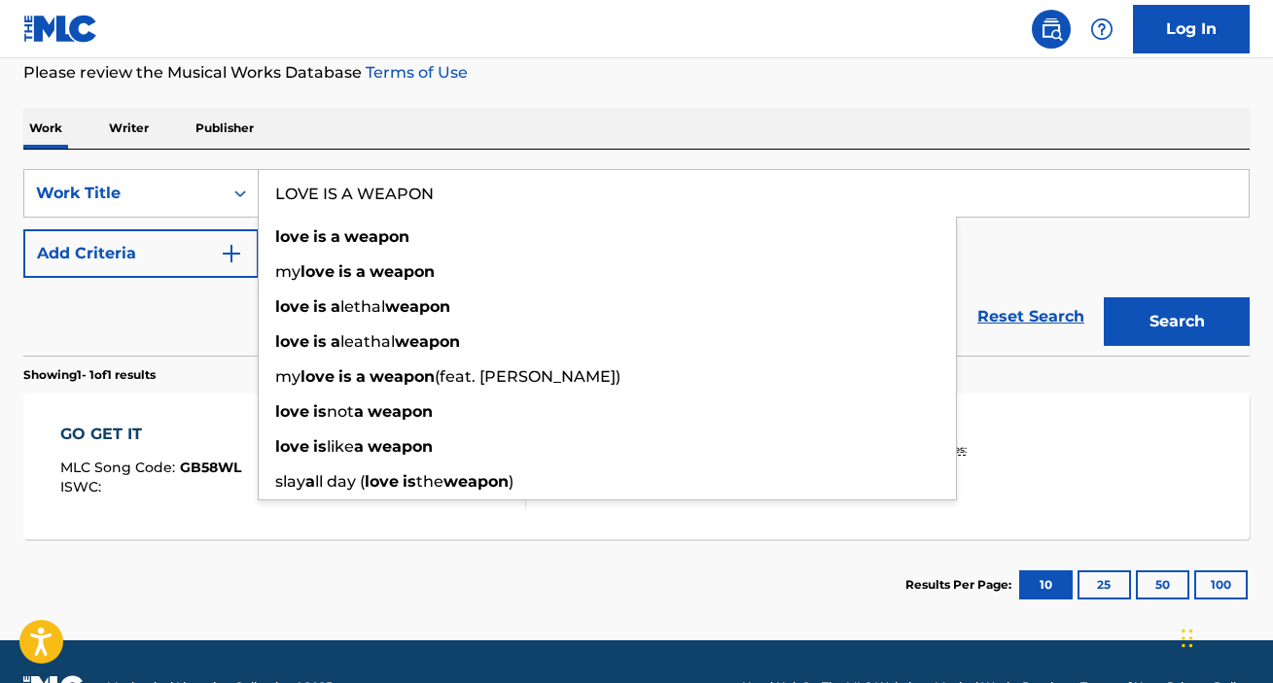
type input "LOVE IS A WEAPON"
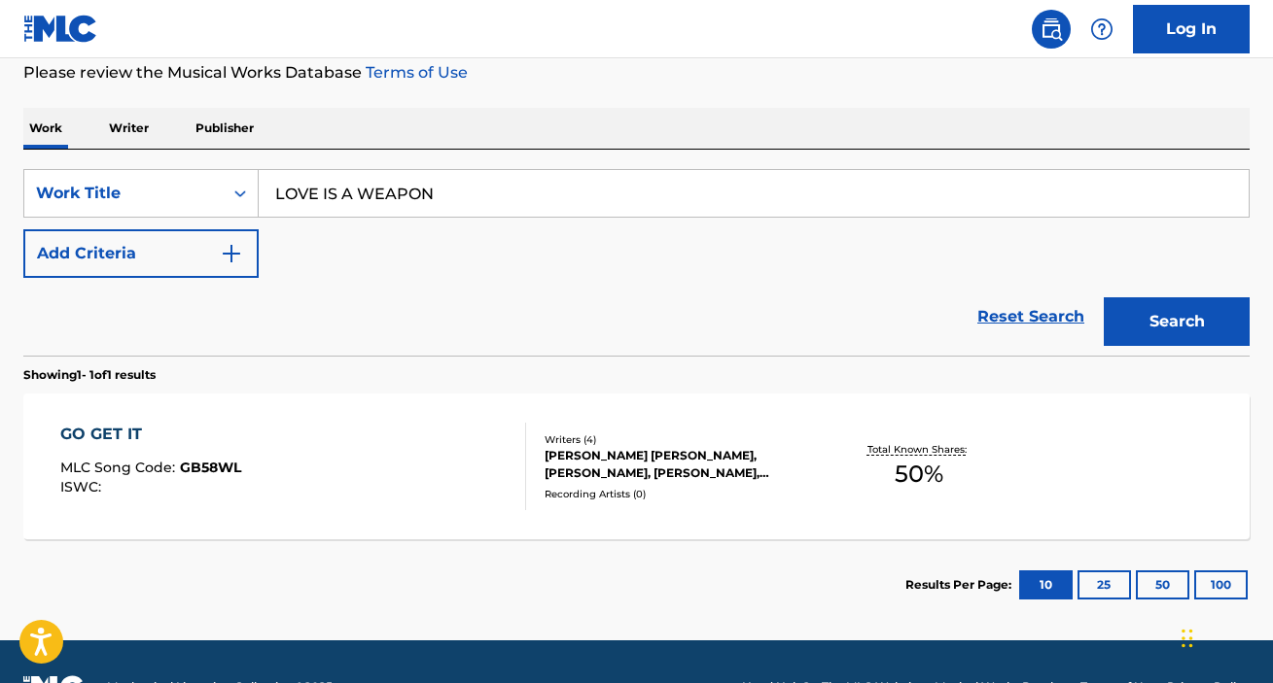
click at [169, 258] on button "Add Criteria" at bounding box center [140, 253] width 235 height 49
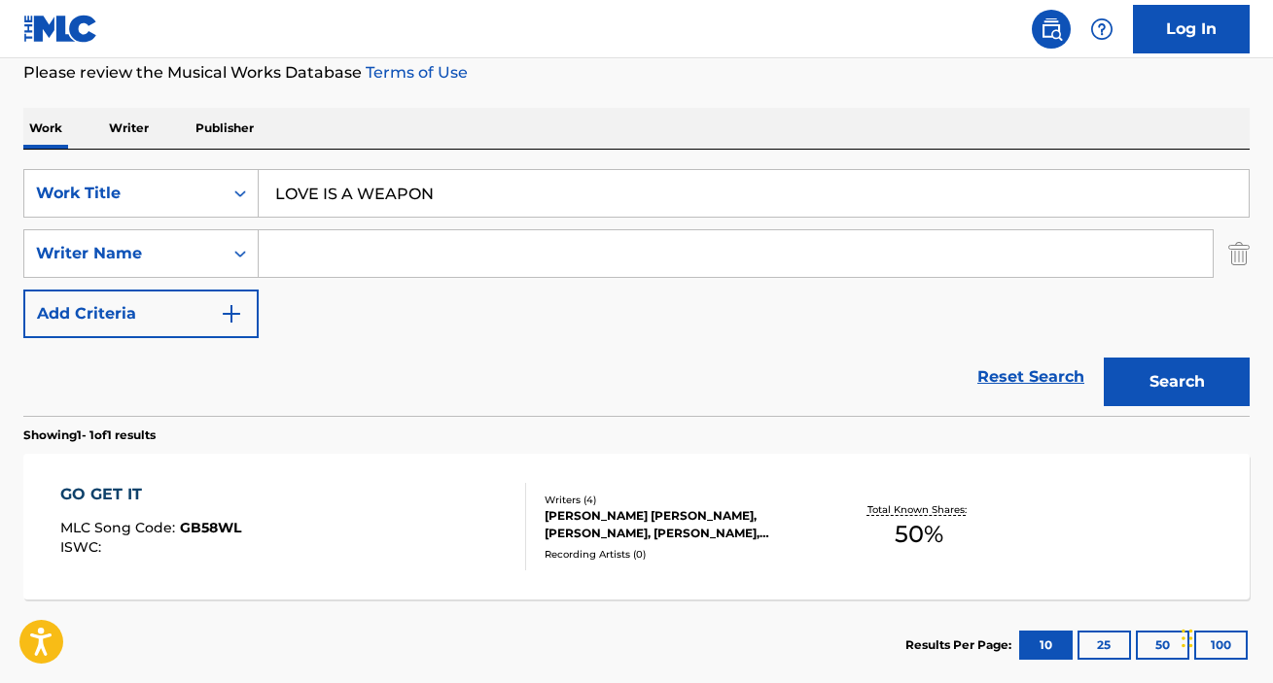
click at [338, 250] on input "Search Form" at bounding box center [736, 253] width 954 height 47
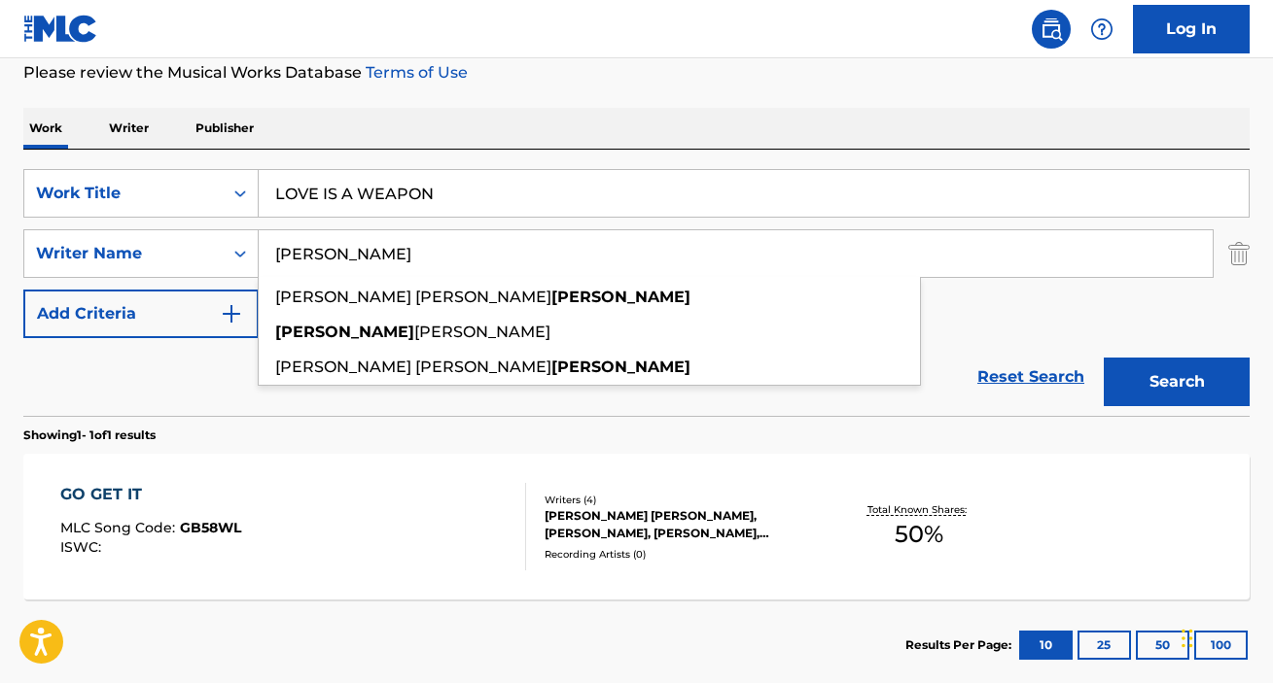
type input "[PERSON_NAME]"
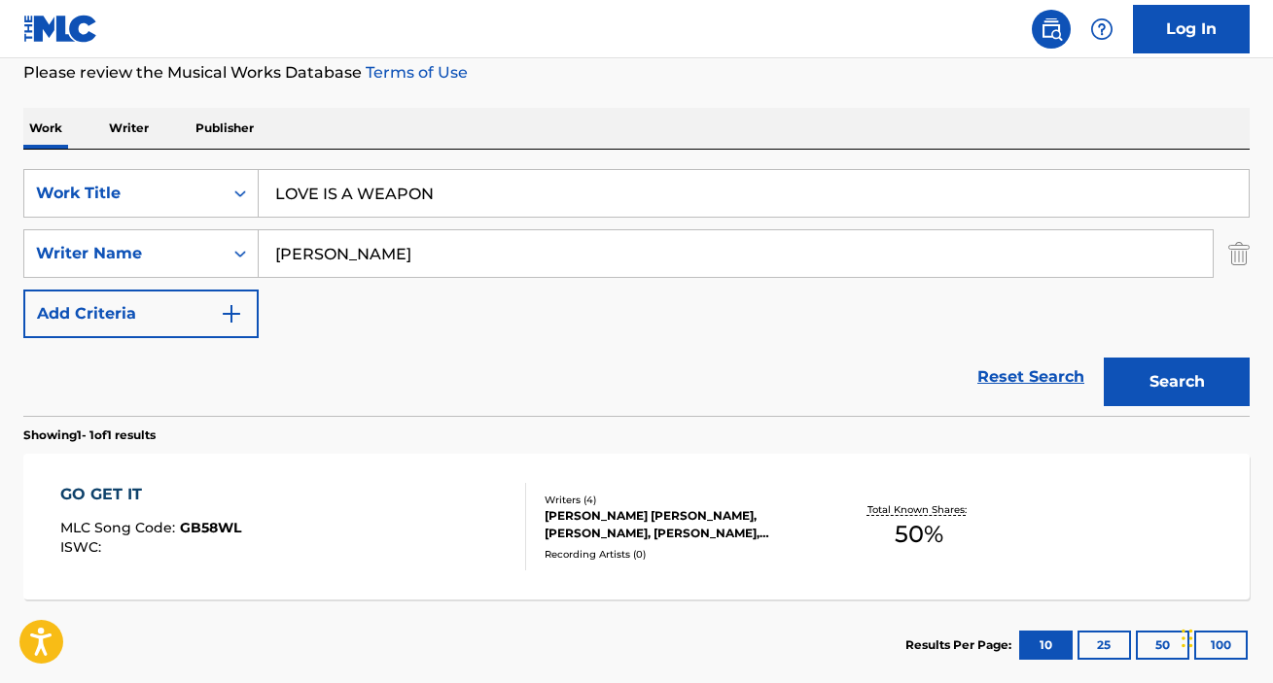
click at [1183, 379] on button "Search" at bounding box center [1176, 382] width 146 height 49
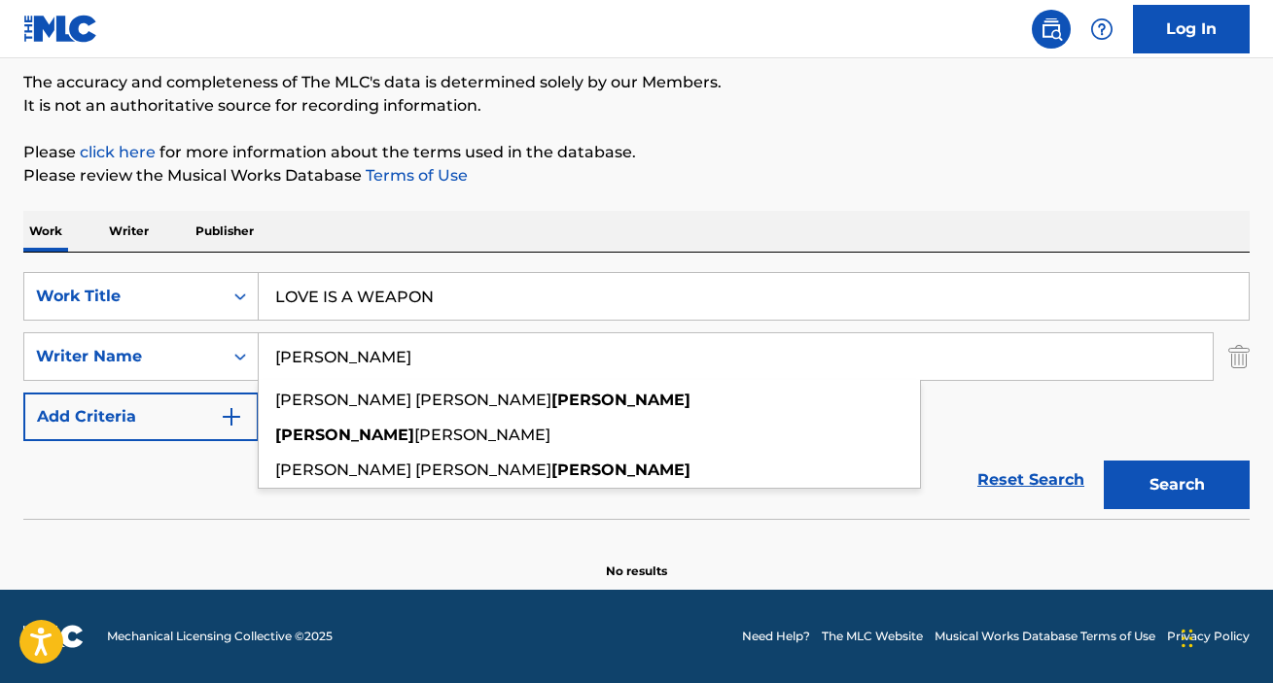
drag, startPoint x: 360, startPoint y: 358, endPoint x: 2, endPoint y: 336, distance: 358.4
click at [259, 341] on input "[PERSON_NAME]" at bounding box center [736, 356] width 954 height 47
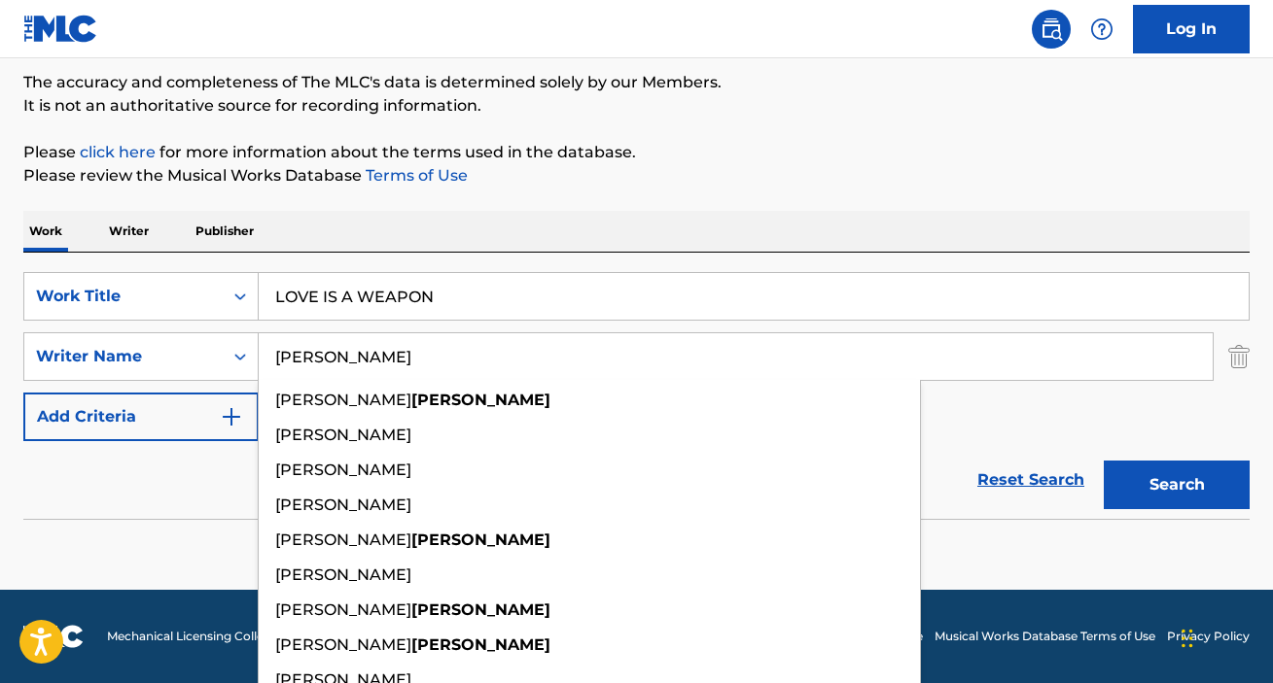
type input "[PERSON_NAME]"
click at [1103, 461] on button "Search" at bounding box center [1176, 485] width 146 height 49
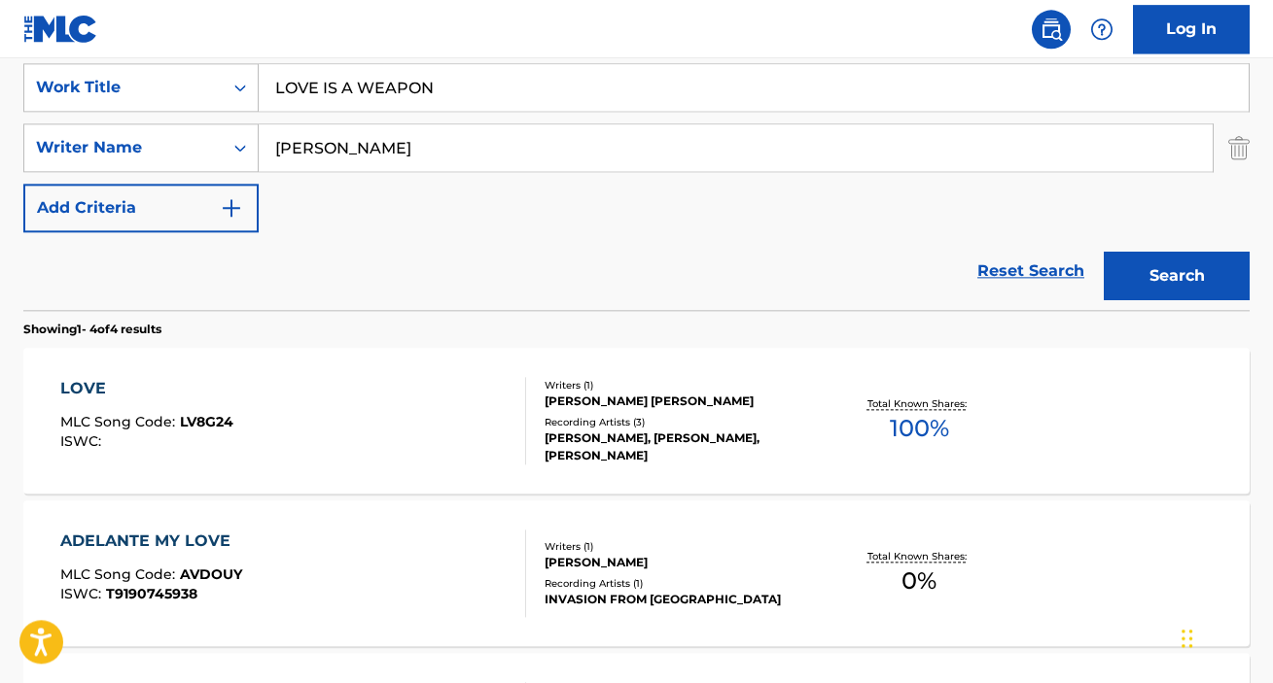
scroll to position [237, 0]
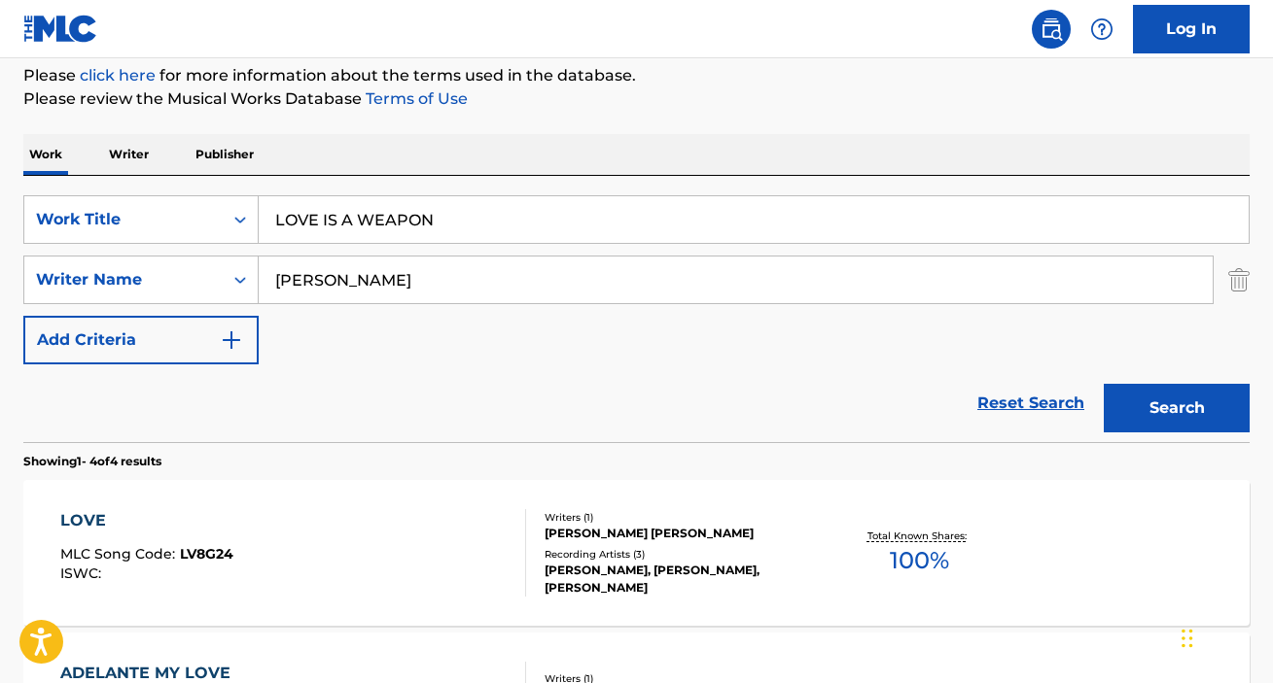
click at [94, 519] on div "LOVE" at bounding box center [146, 520] width 173 height 23
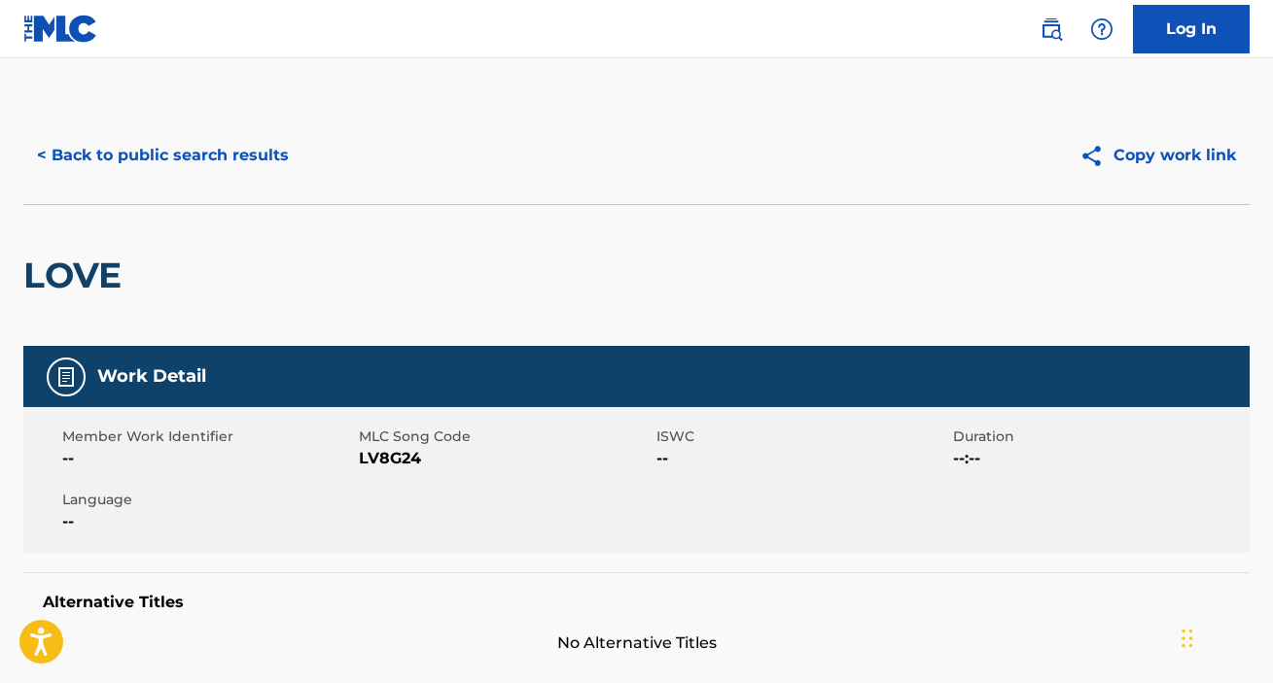
click at [167, 157] on button "< Back to public search results" at bounding box center [162, 155] width 279 height 49
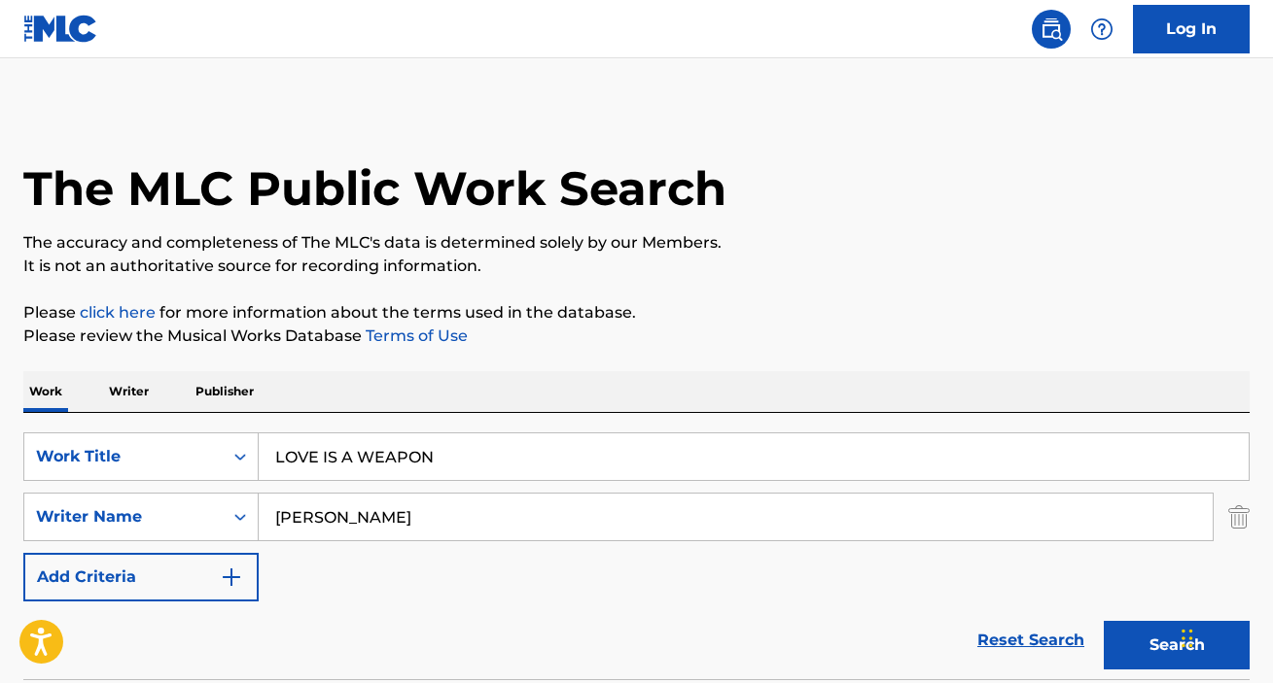
scroll to position [237, 0]
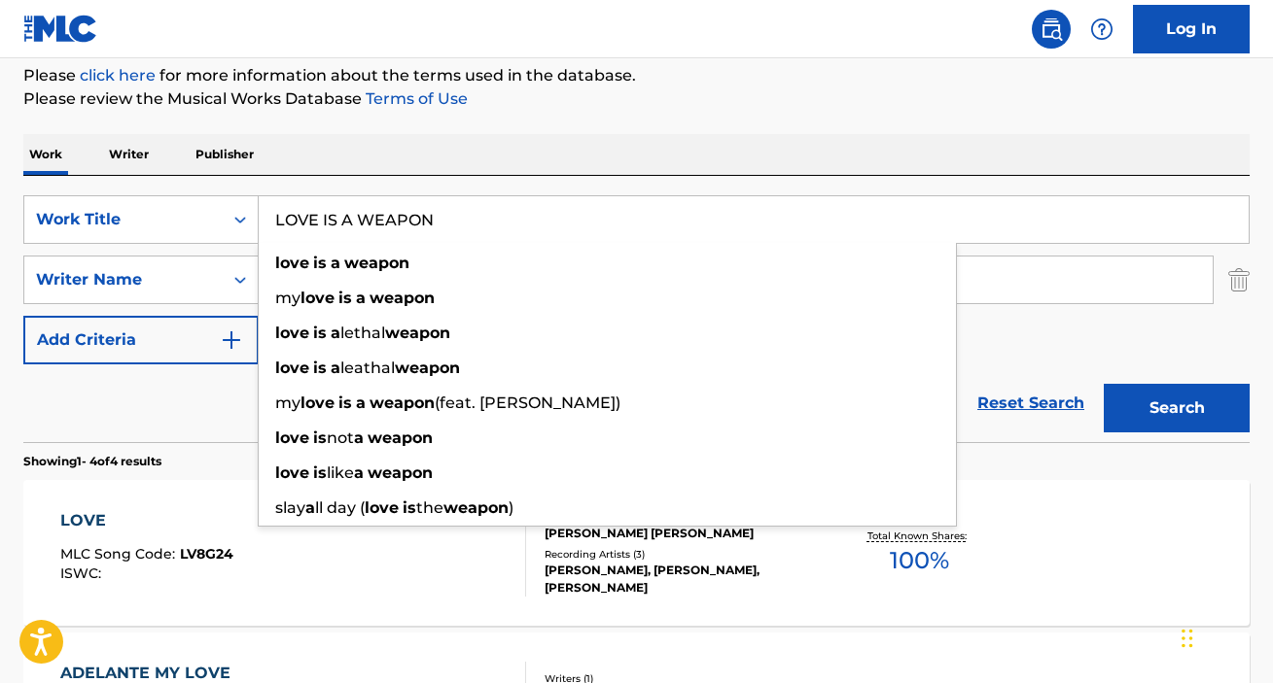
drag, startPoint x: 135, startPoint y: 220, endPoint x: -90, endPoint y: 221, distance: 225.5
click at [259, 221] on input "LOVE IS A WEAPON" at bounding box center [754, 219] width 990 height 47
paste input "[PERSON_NAME] MANSION (REMIX)"
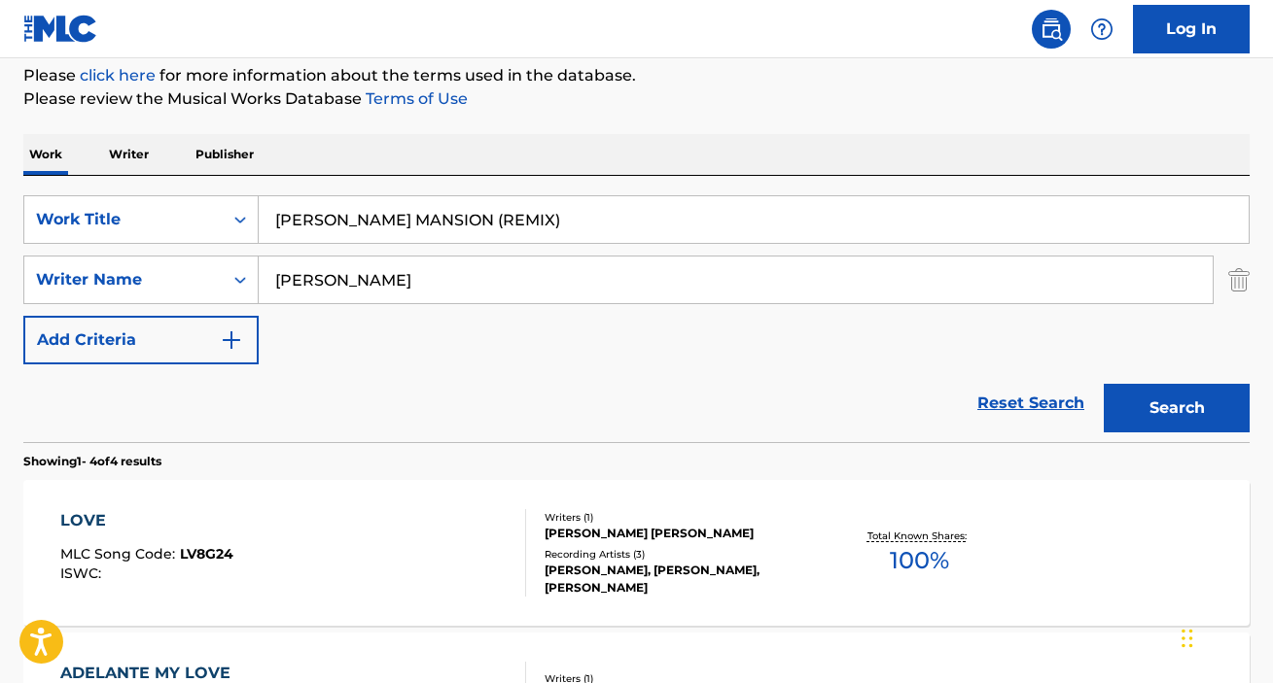
type input "[PERSON_NAME] MANSION (REMIX)"
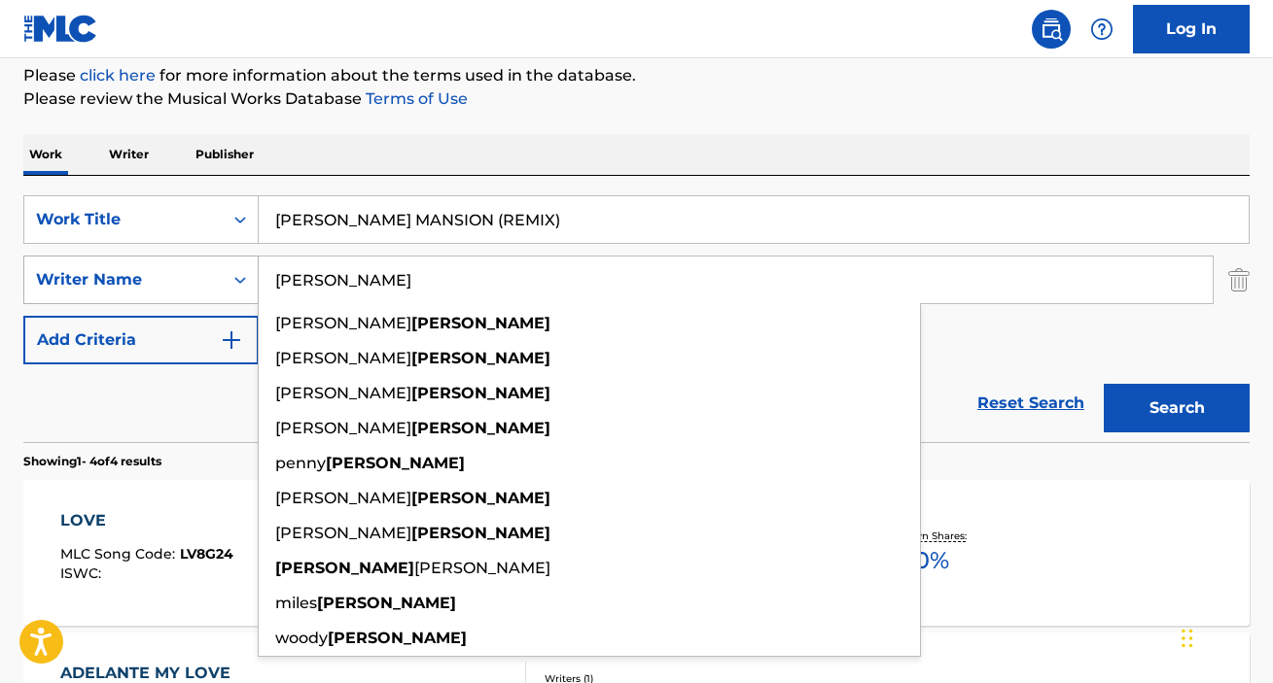
drag, startPoint x: 426, startPoint y: 279, endPoint x: 96, endPoint y: 256, distance: 330.4
click at [259, 282] on input "[PERSON_NAME]" at bounding box center [736, 280] width 954 height 47
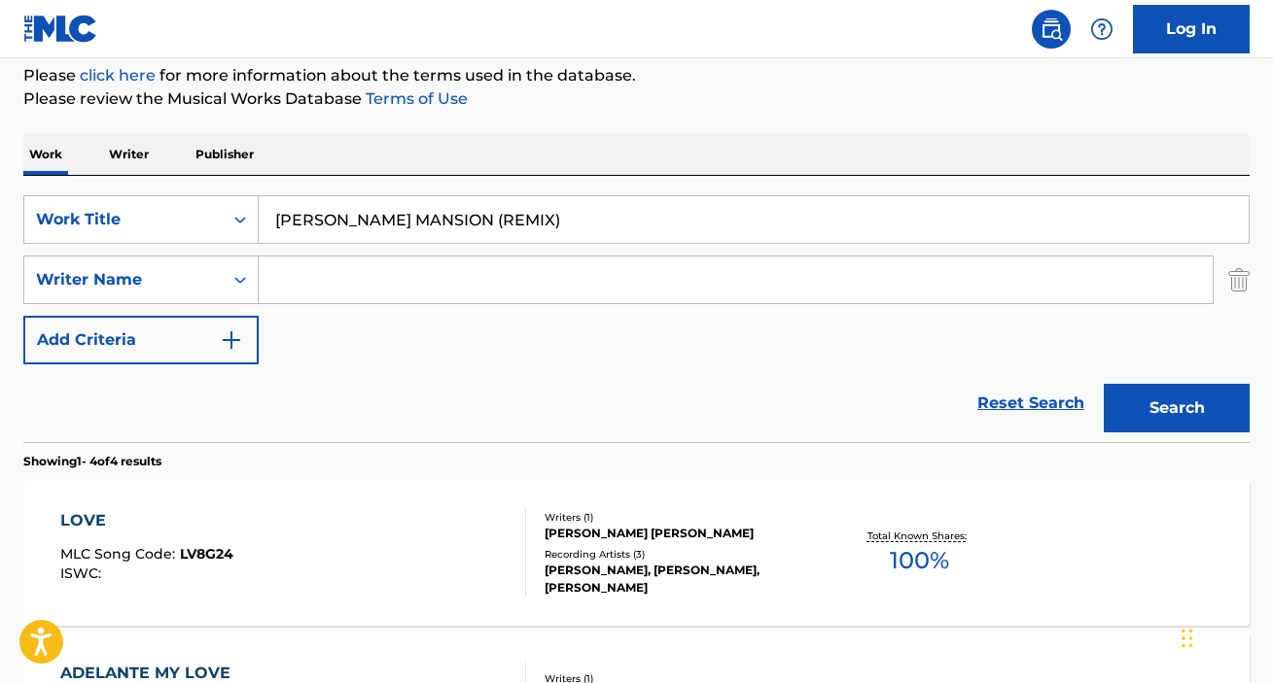
click at [1178, 397] on button "Search" at bounding box center [1176, 408] width 146 height 49
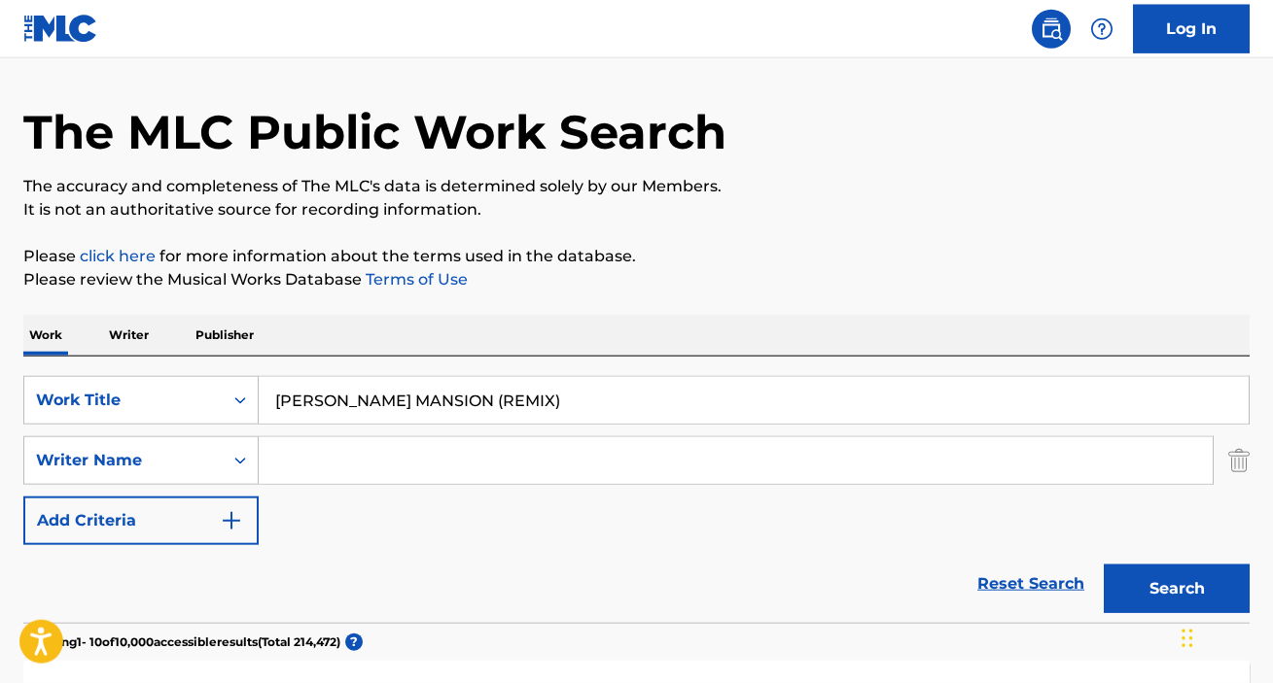
scroll to position [0, 0]
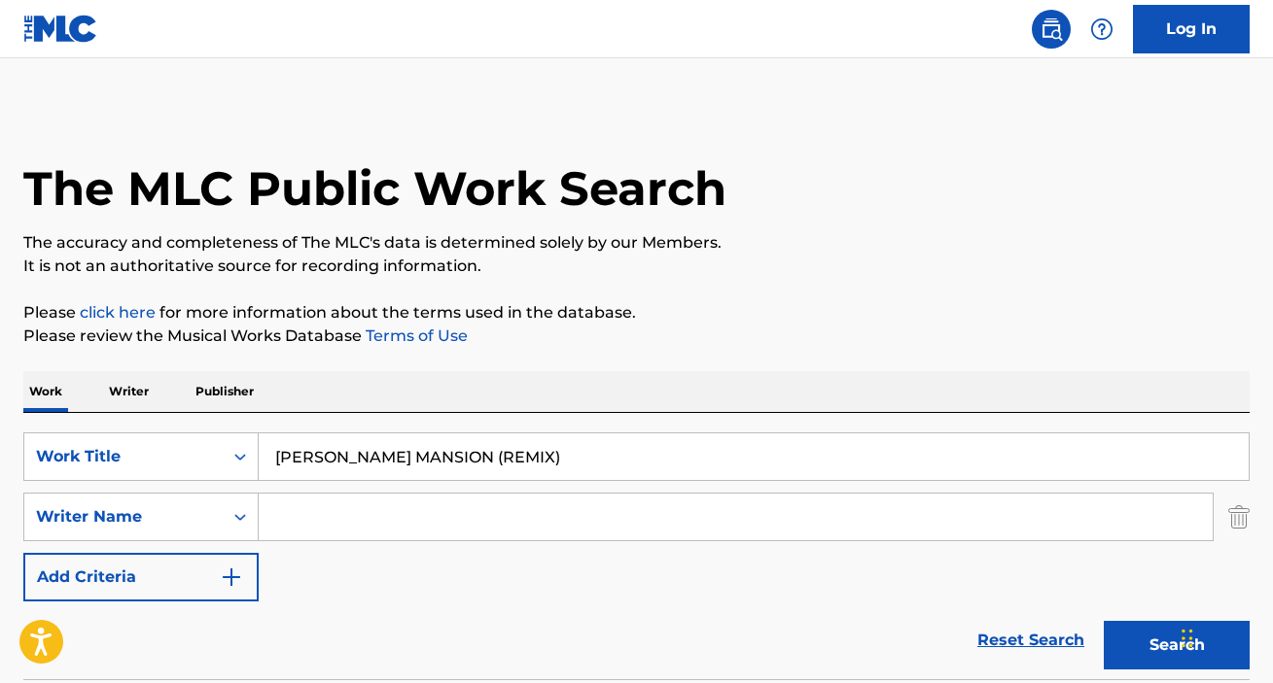
drag, startPoint x: 436, startPoint y: 458, endPoint x: 620, endPoint y: 459, distance: 184.7
click at [620, 459] on input "[PERSON_NAME] MANSION (REMIX)" at bounding box center [754, 457] width 990 height 47
type input "[PERSON_NAME] MANSION"
click at [1103, 621] on button "Search" at bounding box center [1176, 645] width 146 height 49
click at [331, 506] on input "Search Form" at bounding box center [736, 517] width 954 height 47
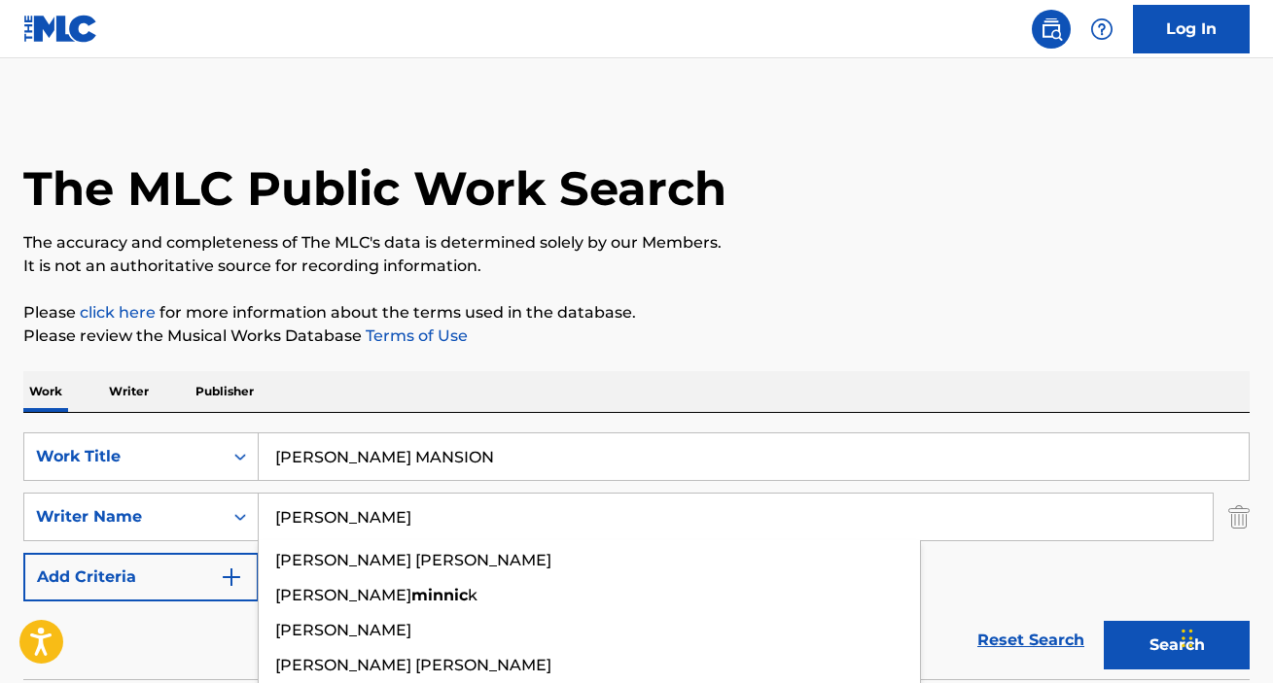
click at [1103, 621] on button "Search" at bounding box center [1176, 645] width 146 height 49
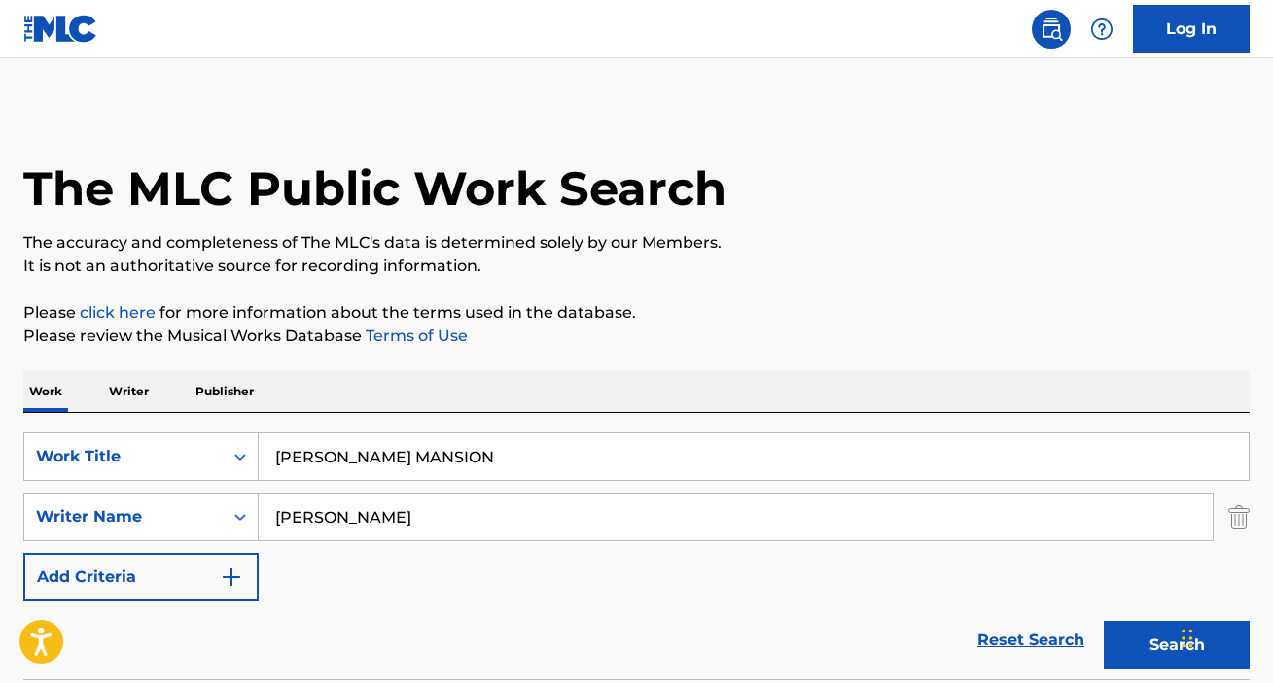
click at [1142, 652] on button "Search" at bounding box center [1176, 645] width 146 height 49
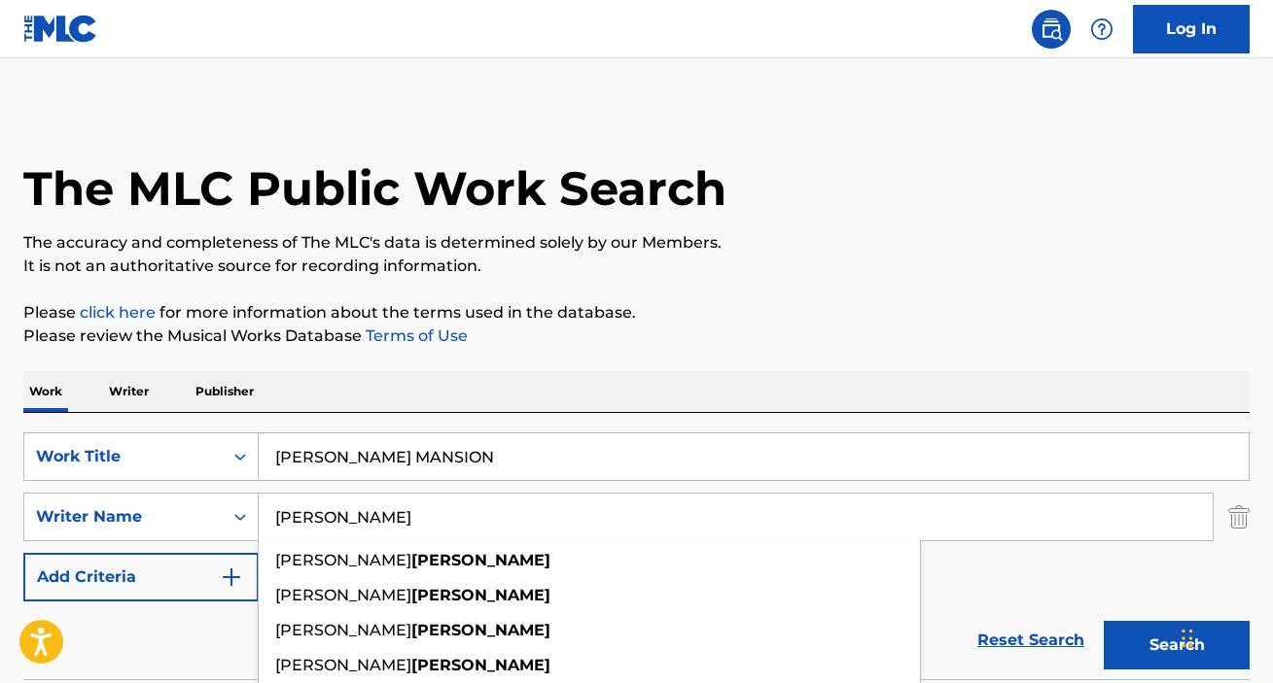
drag, startPoint x: 170, startPoint y: 516, endPoint x: -5, endPoint y: 499, distance: 175.9
click at [259, 499] on input "[PERSON_NAME]" at bounding box center [736, 517] width 954 height 47
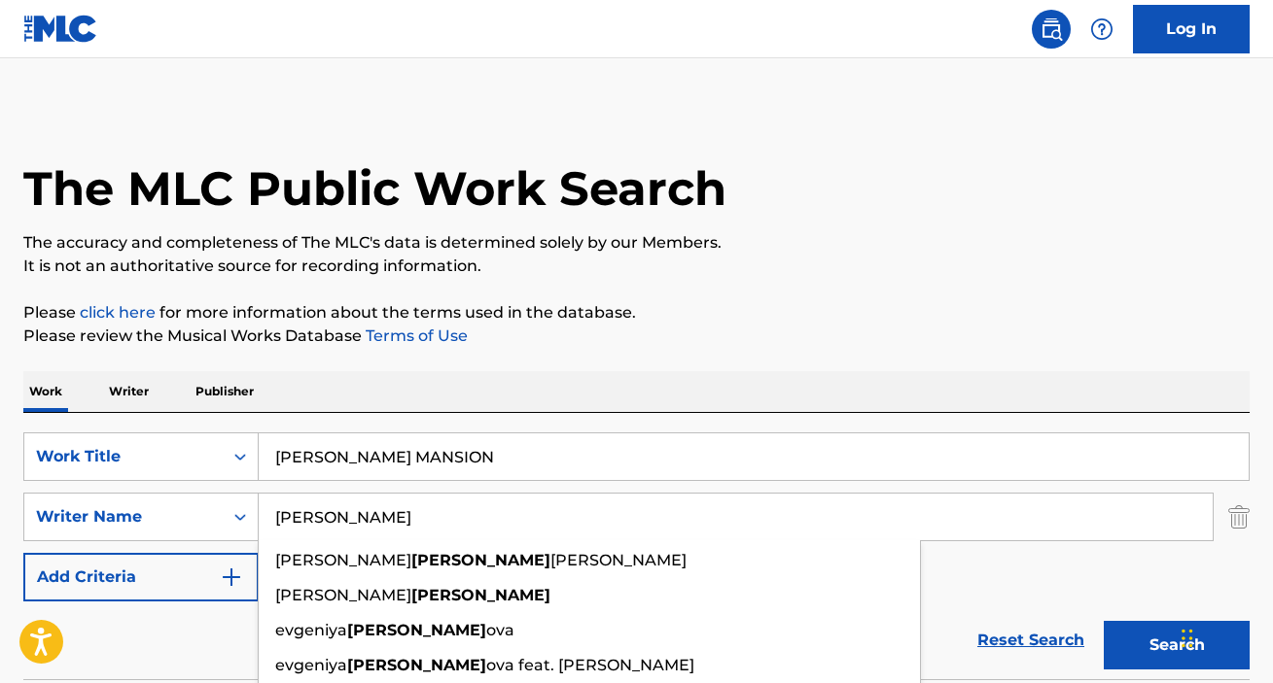
click at [1103, 621] on button "Search" at bounding box center [1176, 645] width 146 height 49
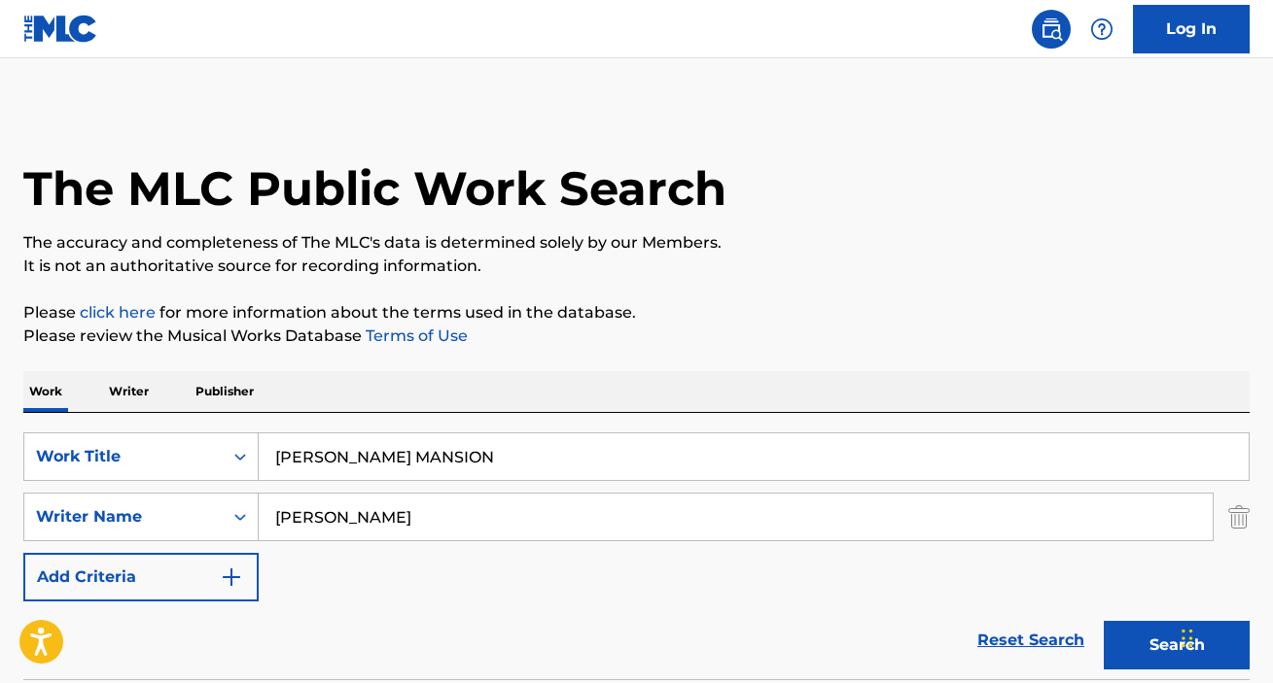
click at [1138, 650] on button "Search" at bounding box center [1176, 645] width 146 height 49
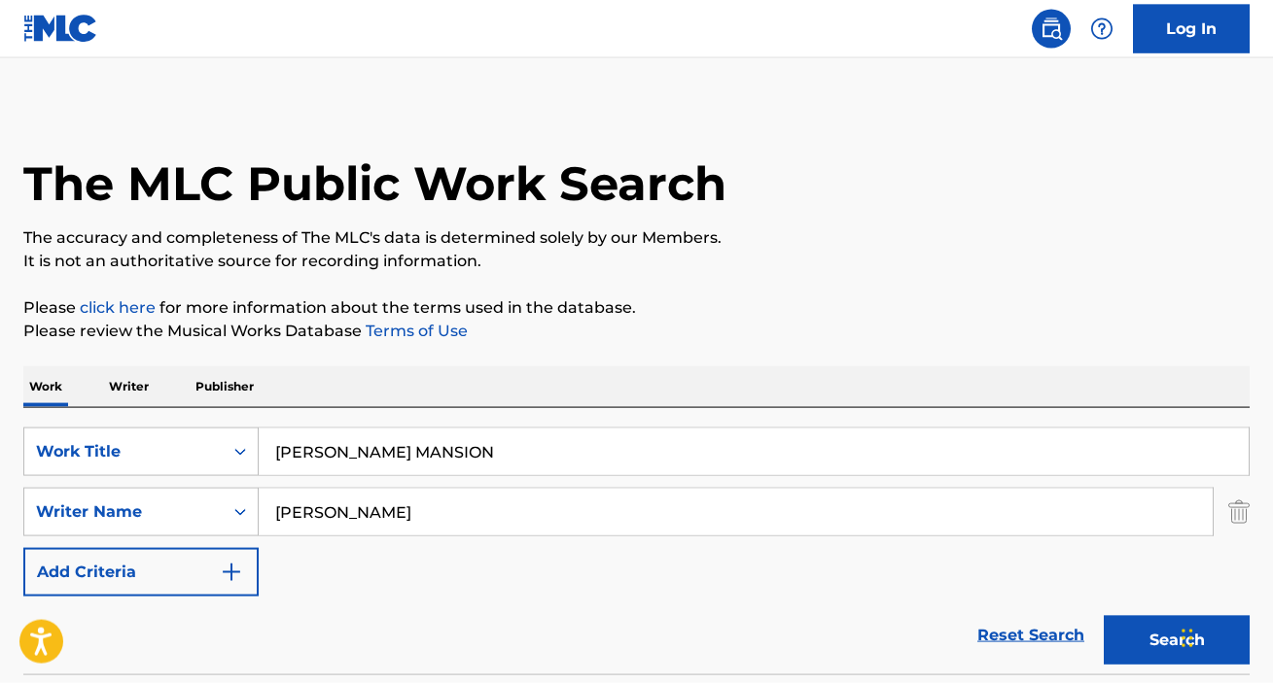
scroll to position [160, 0]
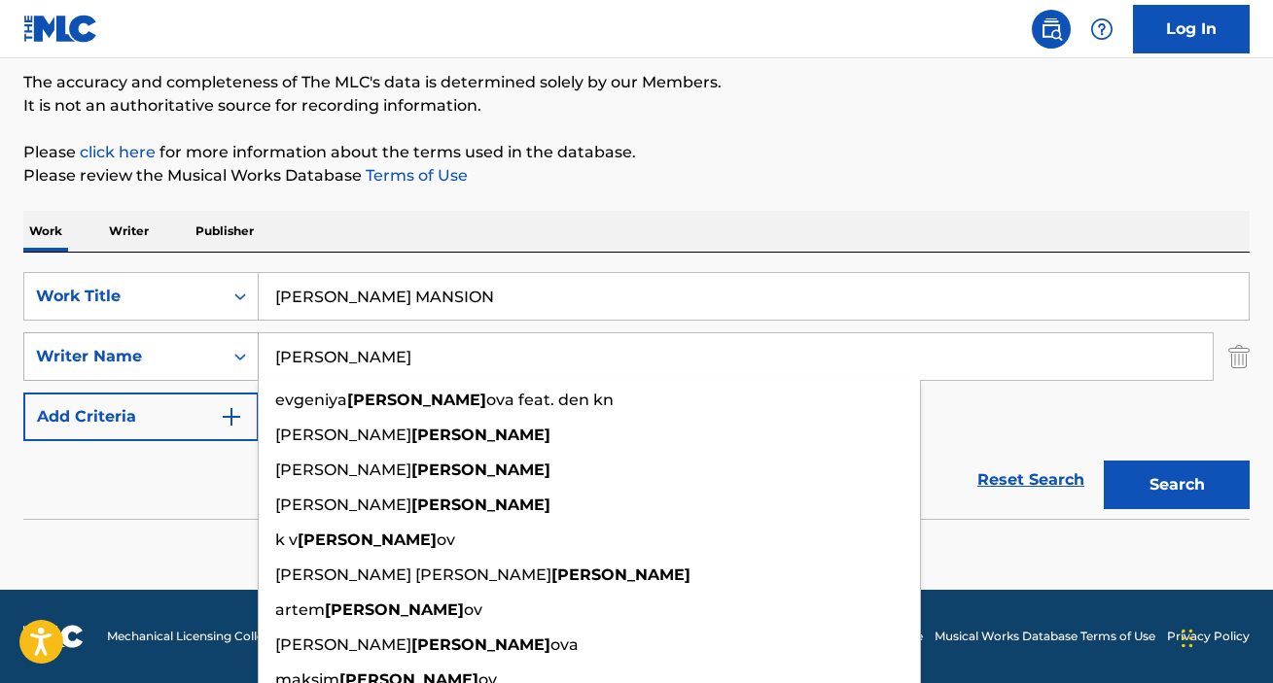
drag, startPoint x: 235, startPoint y: 348, endPoint x: 145, endPoint y: 346, distance: 90.4
click at [259, 348] on input "[PERSON_NAME]" at bounding box center [736, 356] width 954 height 47
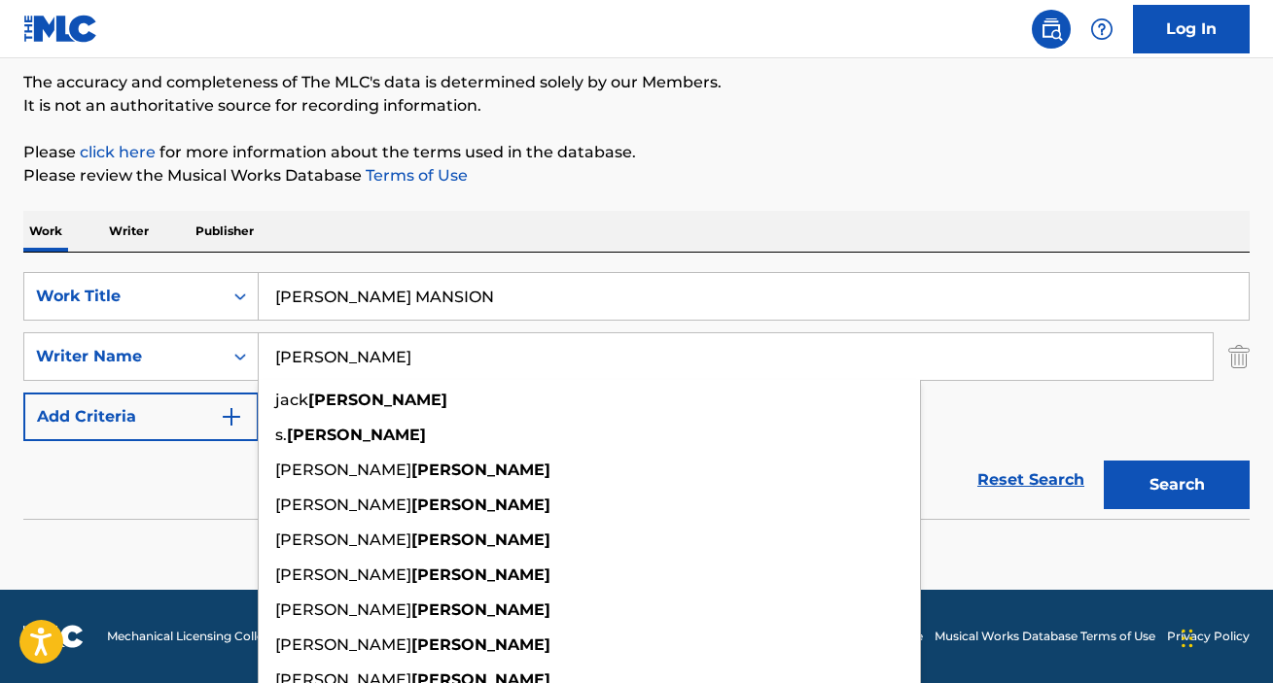
type input "[PERSON_NAME]"
click at [1103, 461] on button "Search" at bounding box center [1176, 485] width 146 height 49
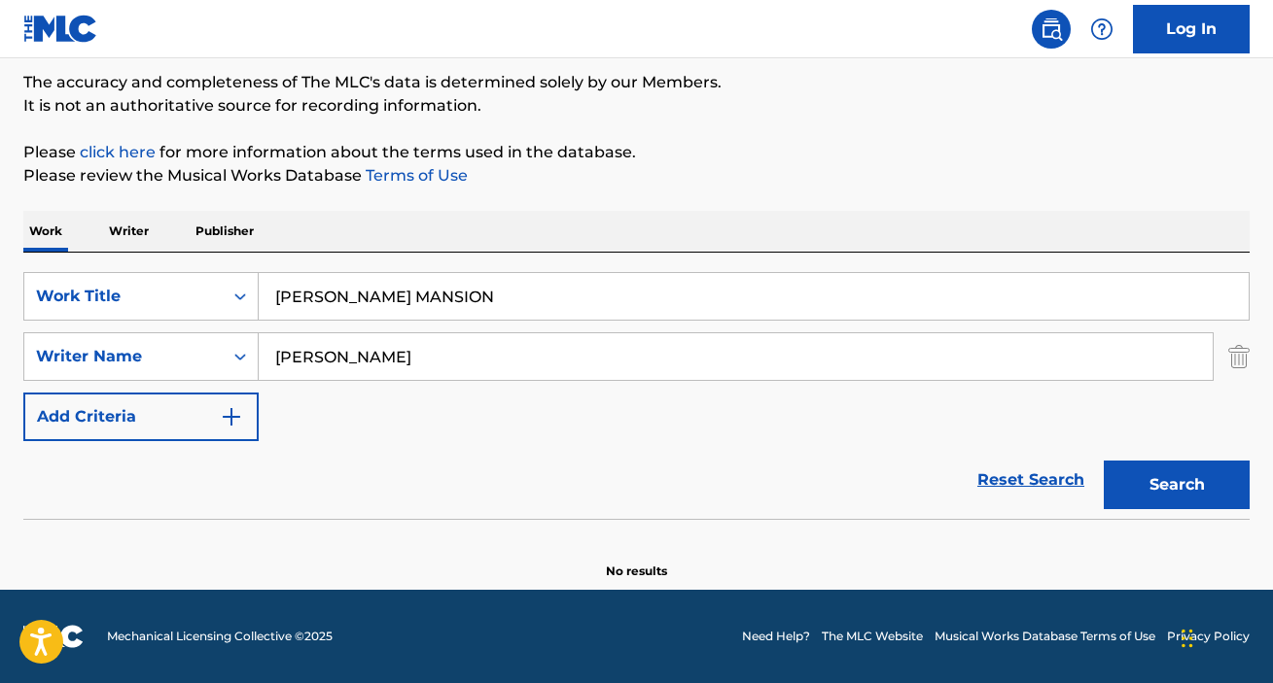
click at [1156, 477] on button "Search" at bounding box center [1176, 485] width 146 height 49
